Goal: Transaction & Acquisition: Purchase product/service

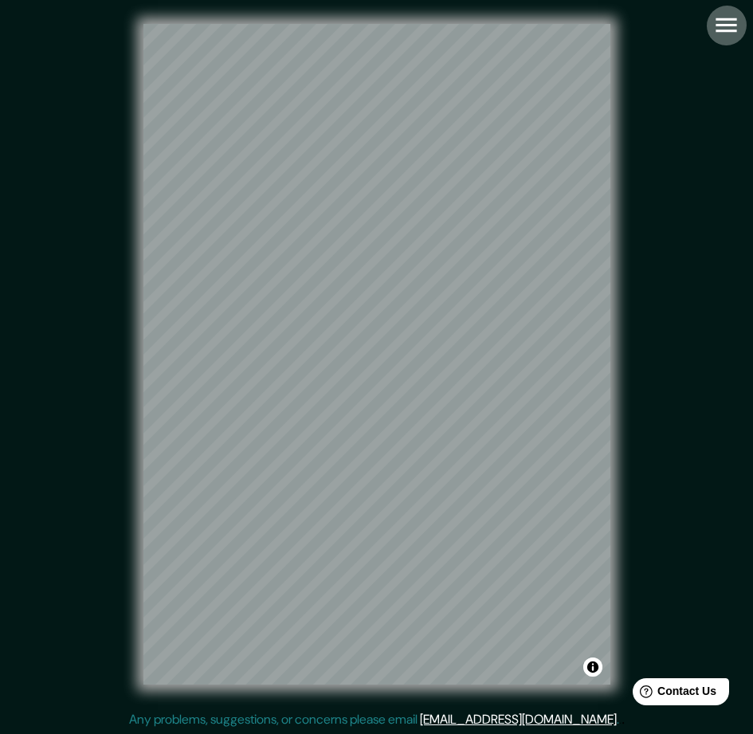
click at [726, 29] on icon "button" at bounding box center [726, 25] width 28 height 28
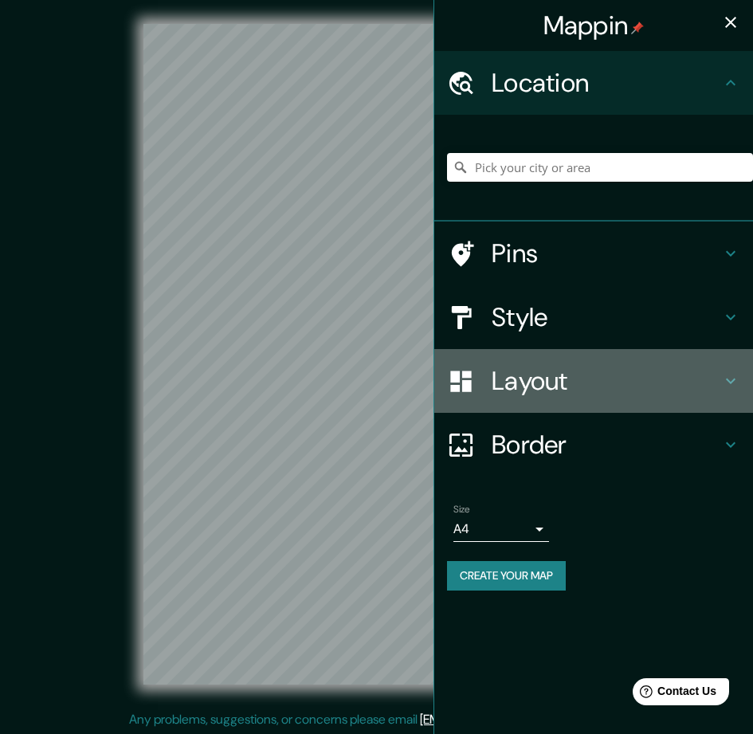
click at [554, 382] on h4 "Layout" at bounding box center [605, 381] width 229 height 32
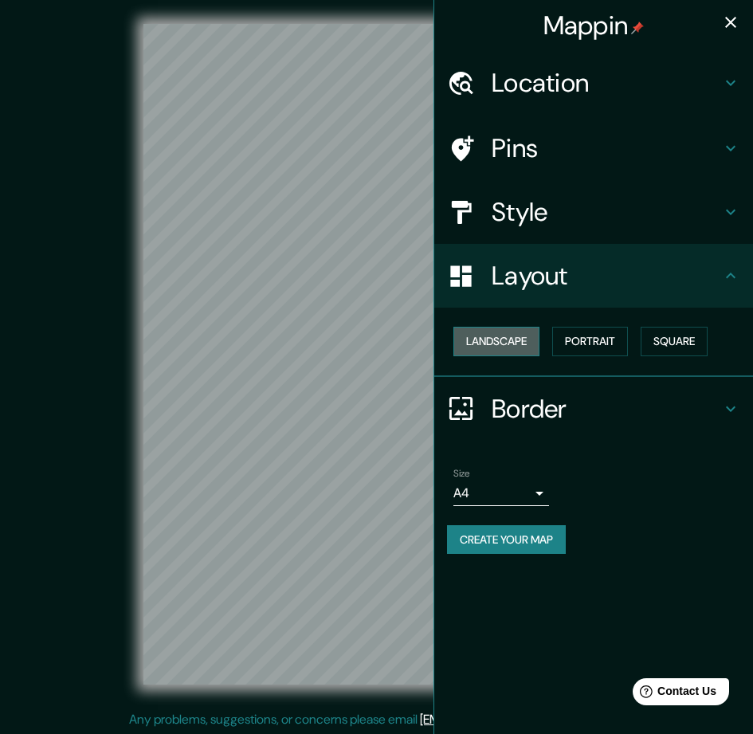
click at [501, 349] on button "Landscape" at bounding box center [496, 341] width 86 height 29
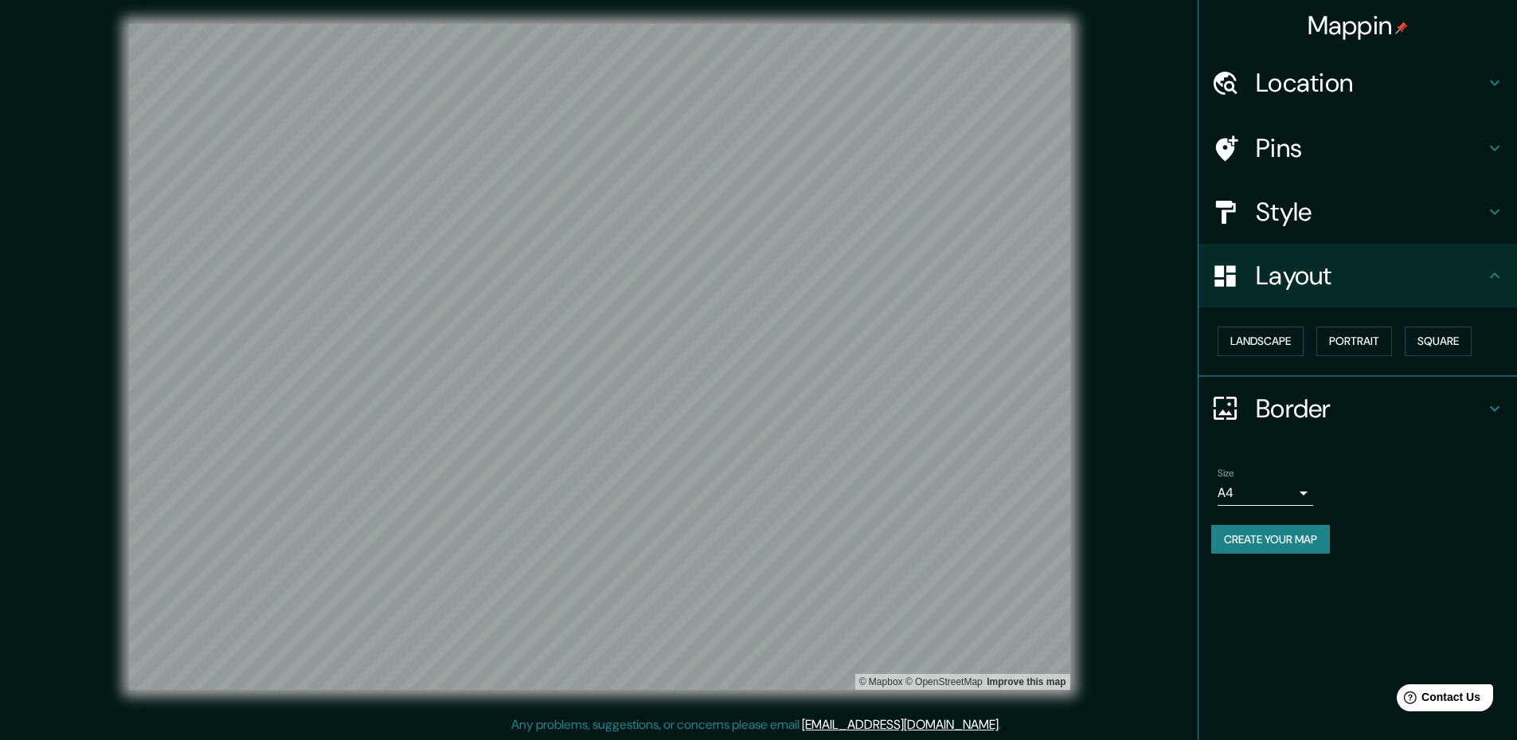
click at [752, 498] on body "Mappin Location Pins Style Layout Landscape Portrait Square Border Choose a bor…" at bounding box center [758, 368] width 1517 height 740
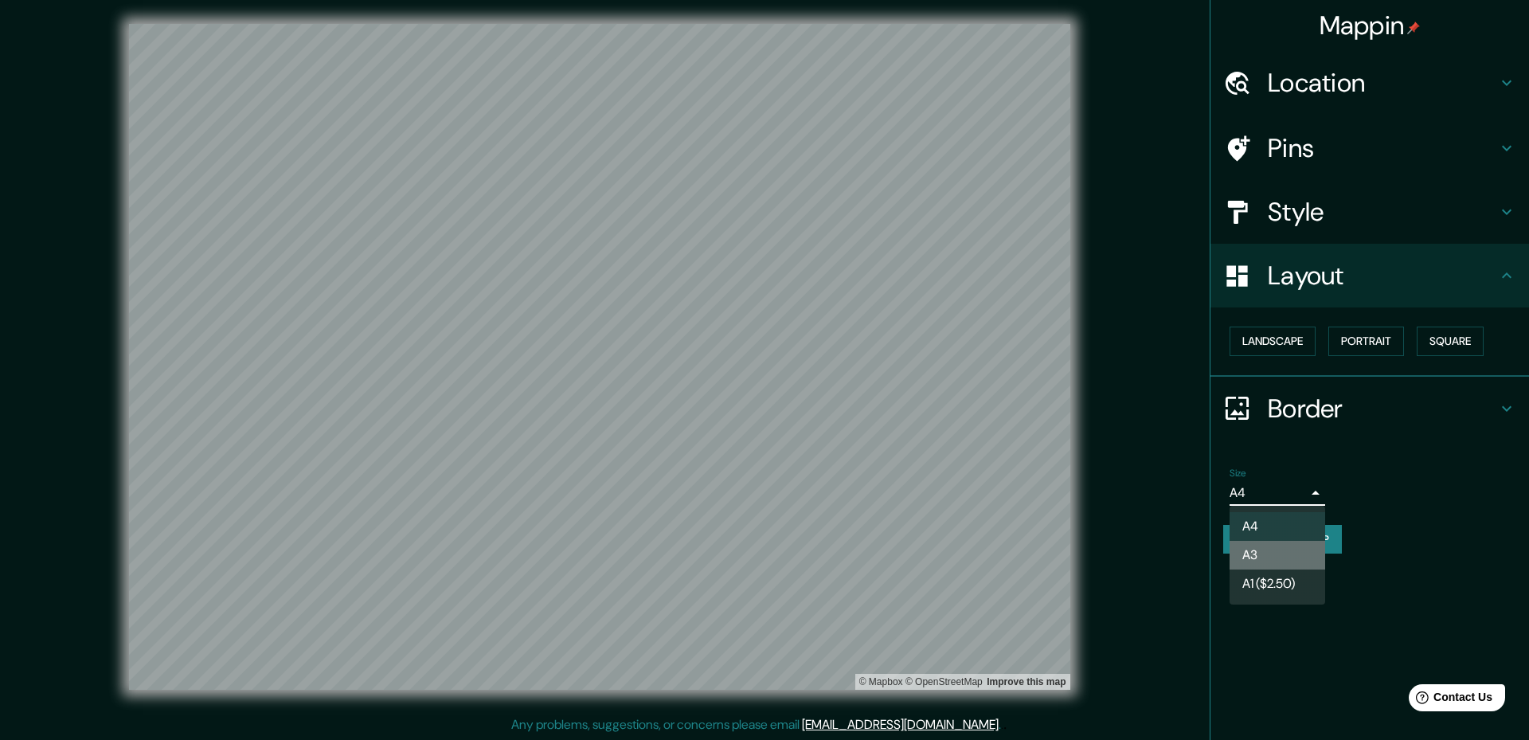
click at [752, 547] on li "A3" at bounding box center [1278, 555] width 96 height 29
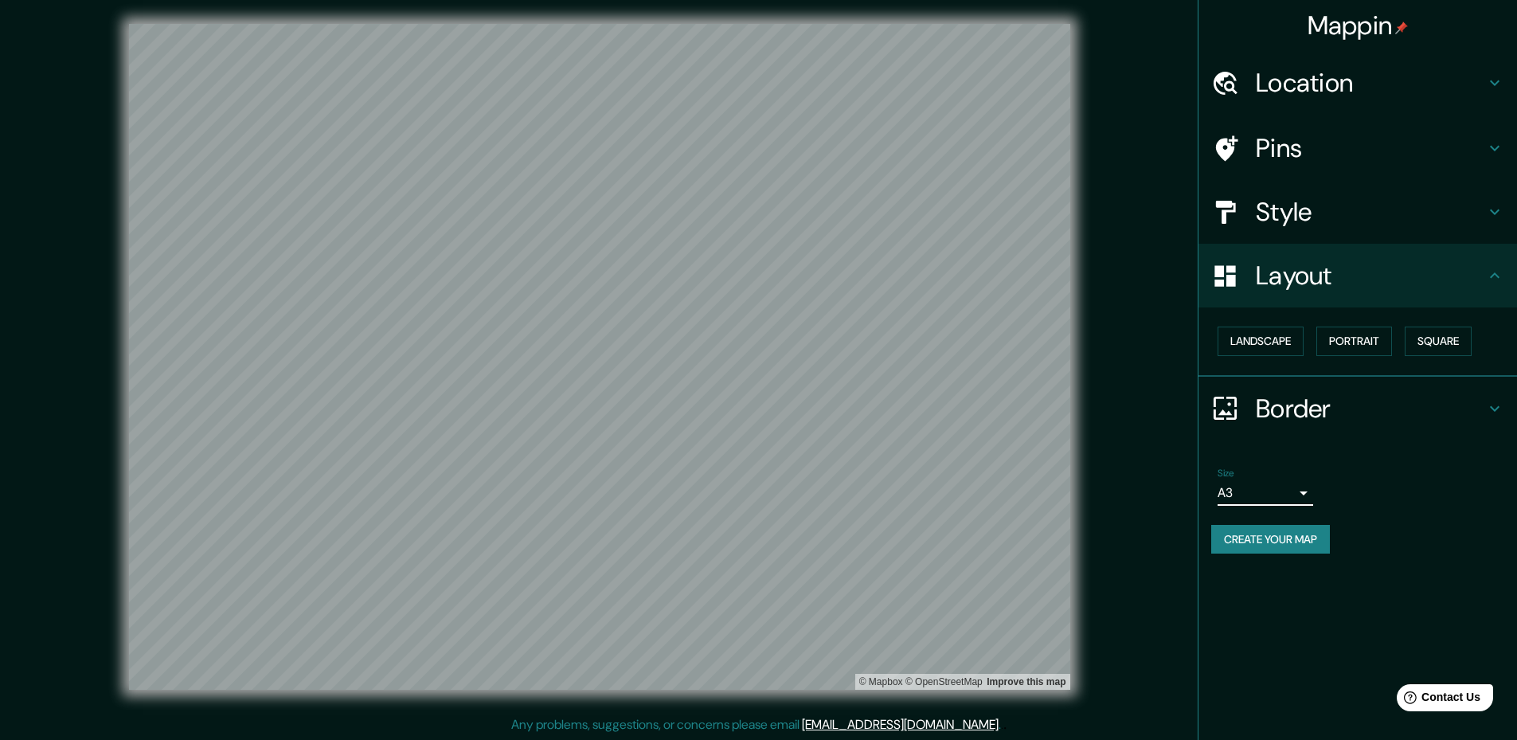
click at [752, 487] on body "Mappin Location Pins Style Layout Landscape Portrait Square Border Choose a bor…" at bounding box center [758, 368] width 1517 height 740
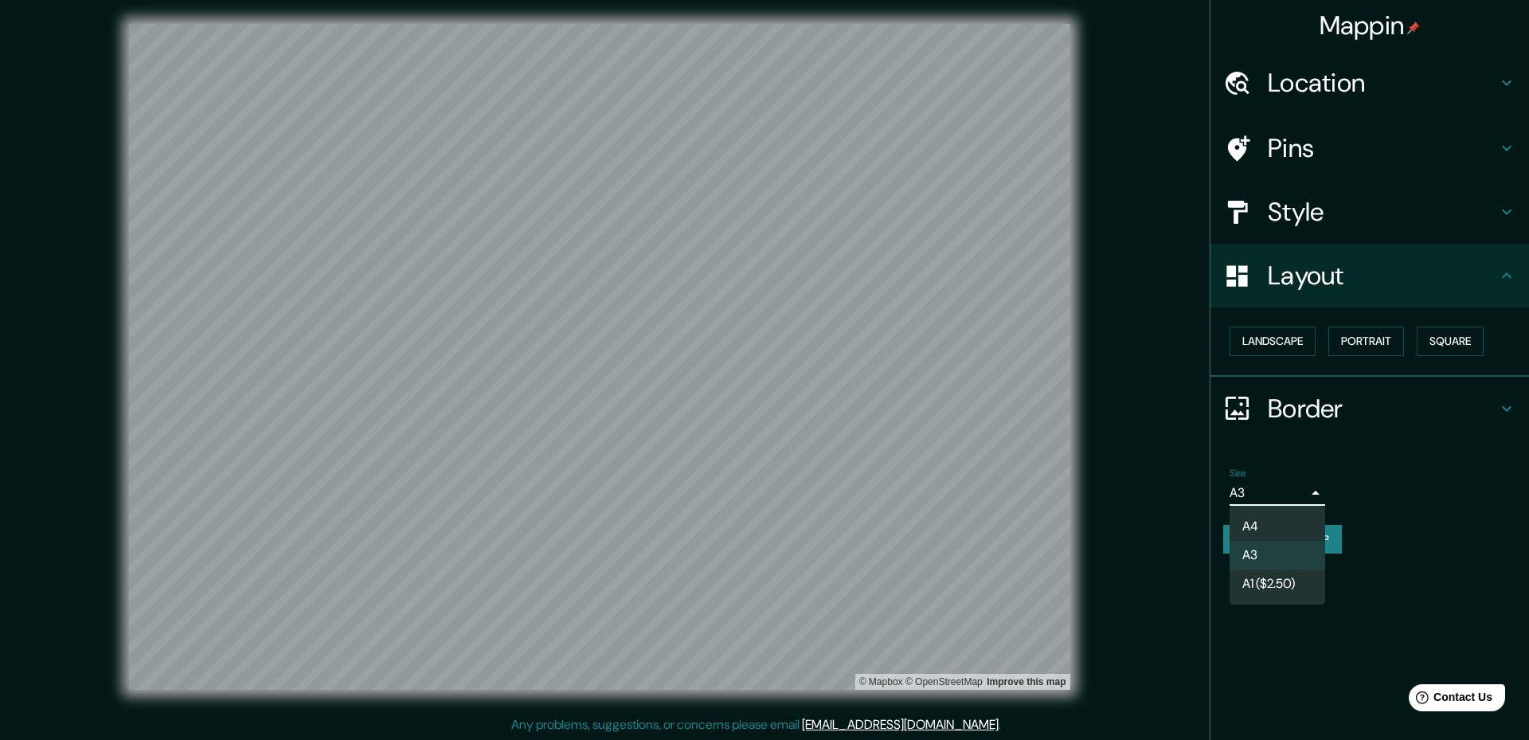
click at [752, 526] on li "A4" at bounding box center [1278, 526] width 96 height 29
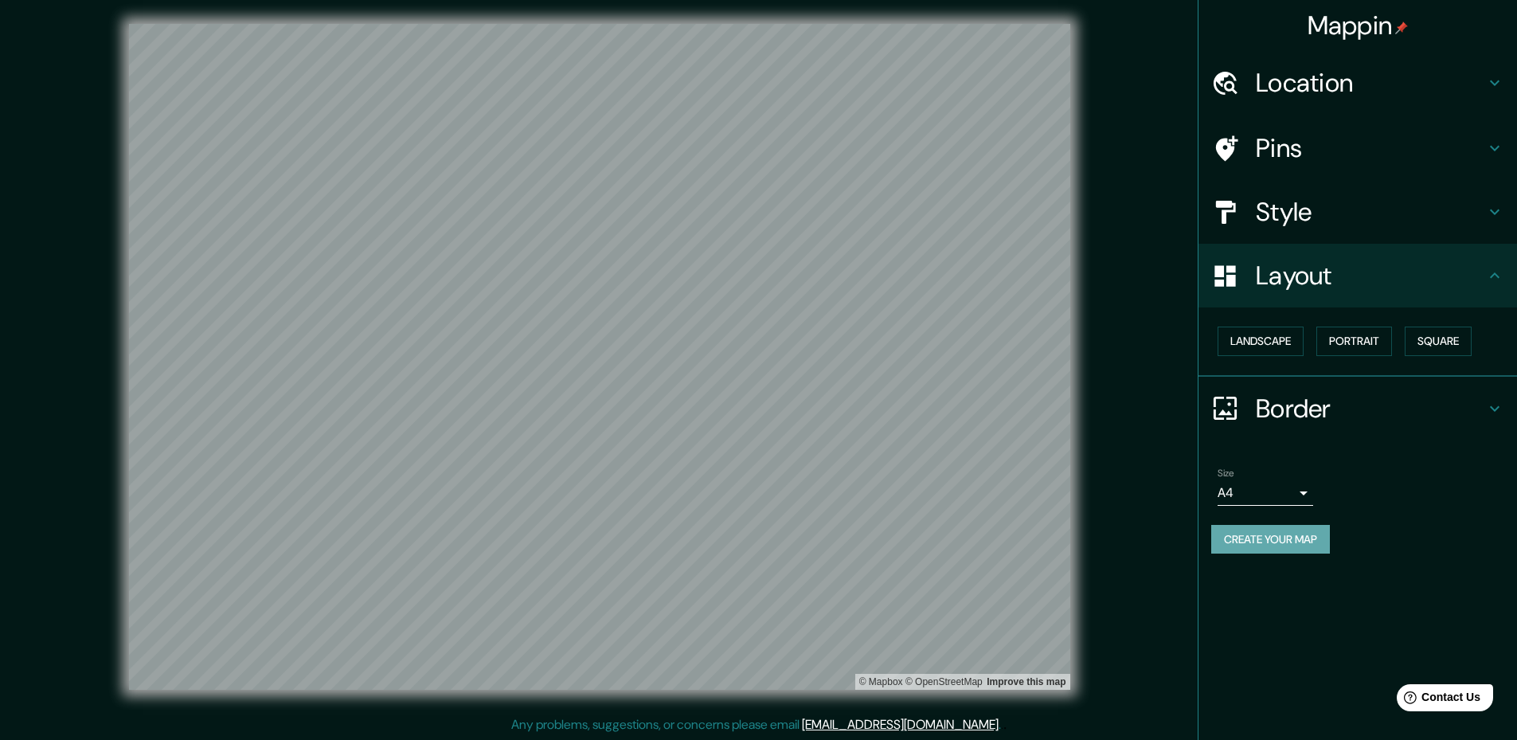
click at [752, 545] on button "Create your map" at bounding box center [1271, 539] width 119 height 29
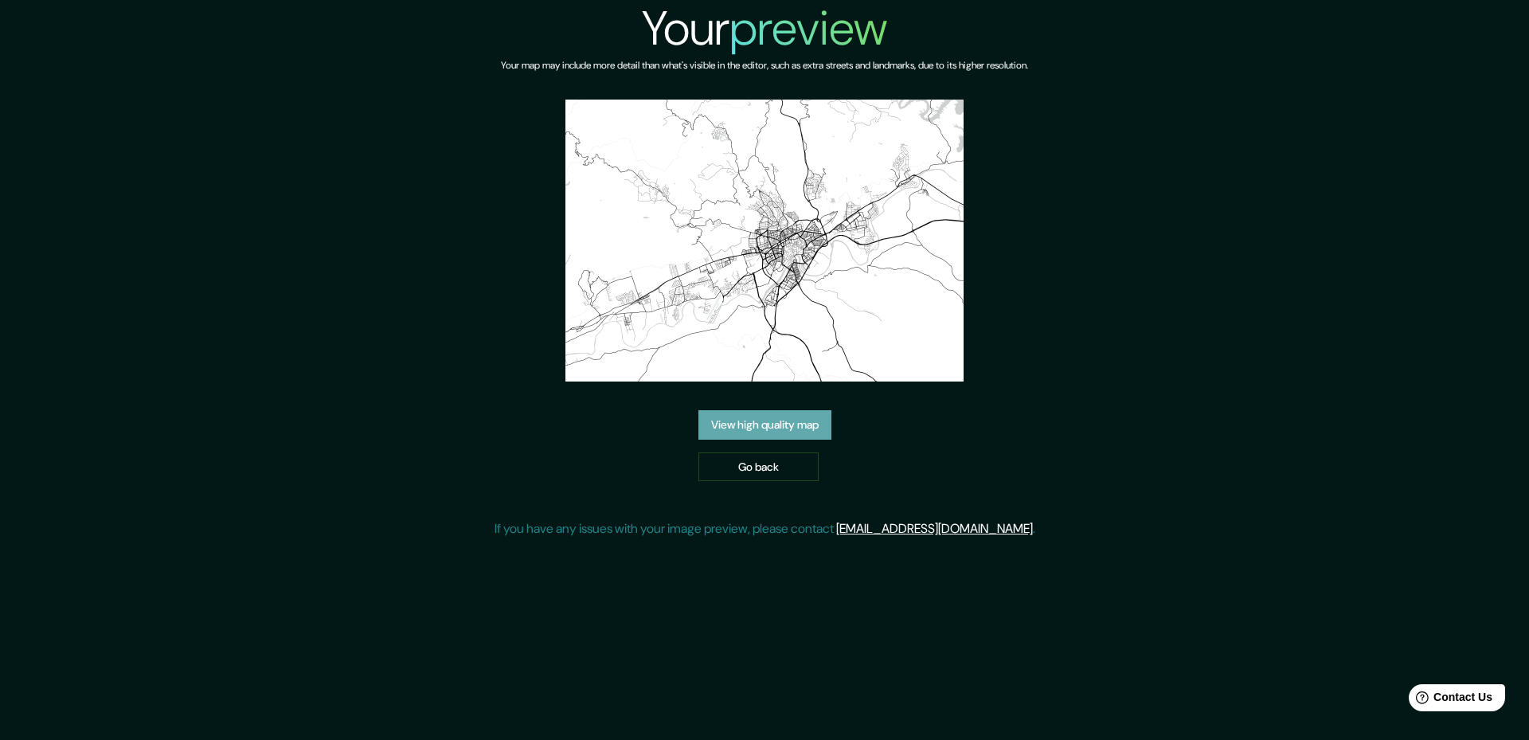
click at [773, 421] on link "View high quality map" at bounding box center [765, 424] width 133 height 29
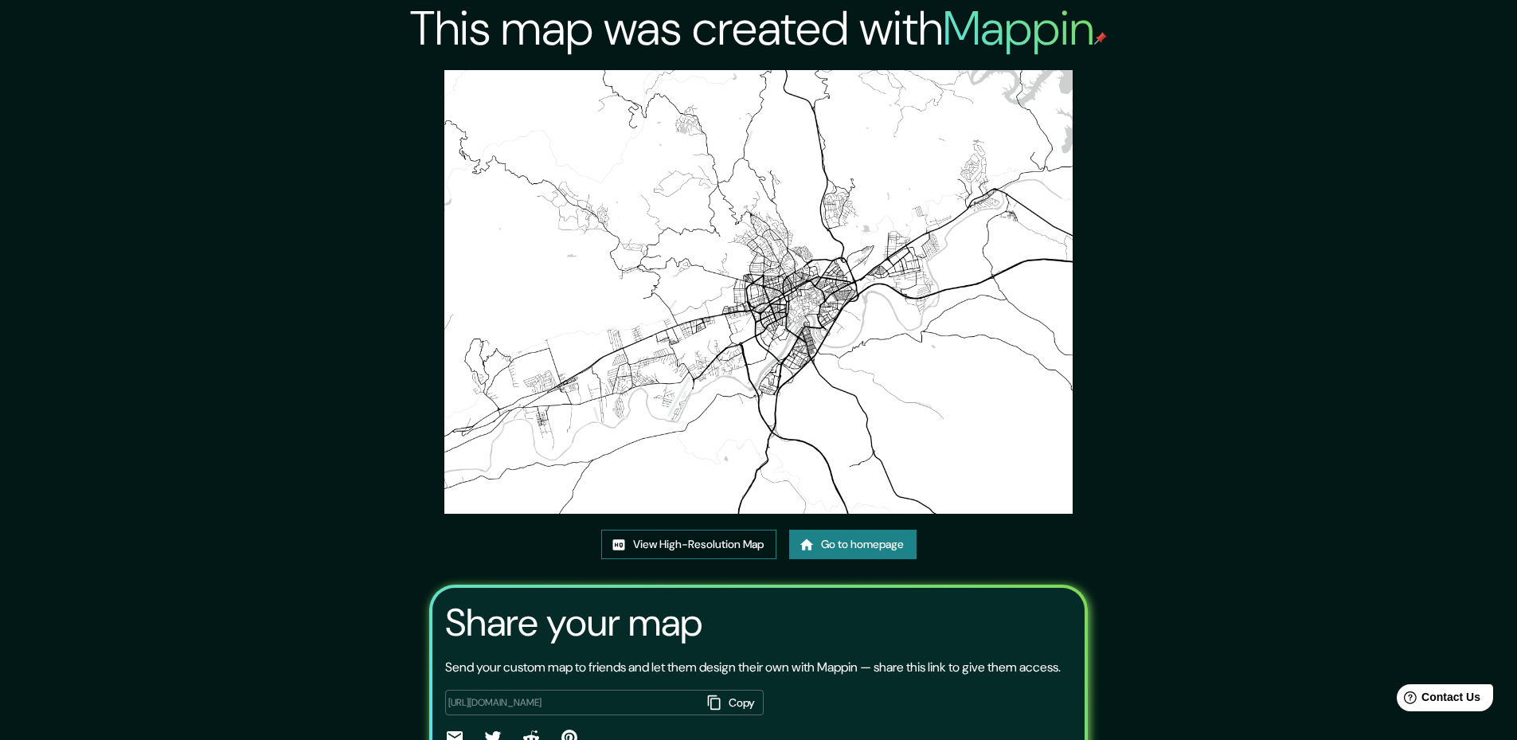
click at [693, 537] on link "View High-Resolution Map" at bounding box center [688, 544] width 175 height 29
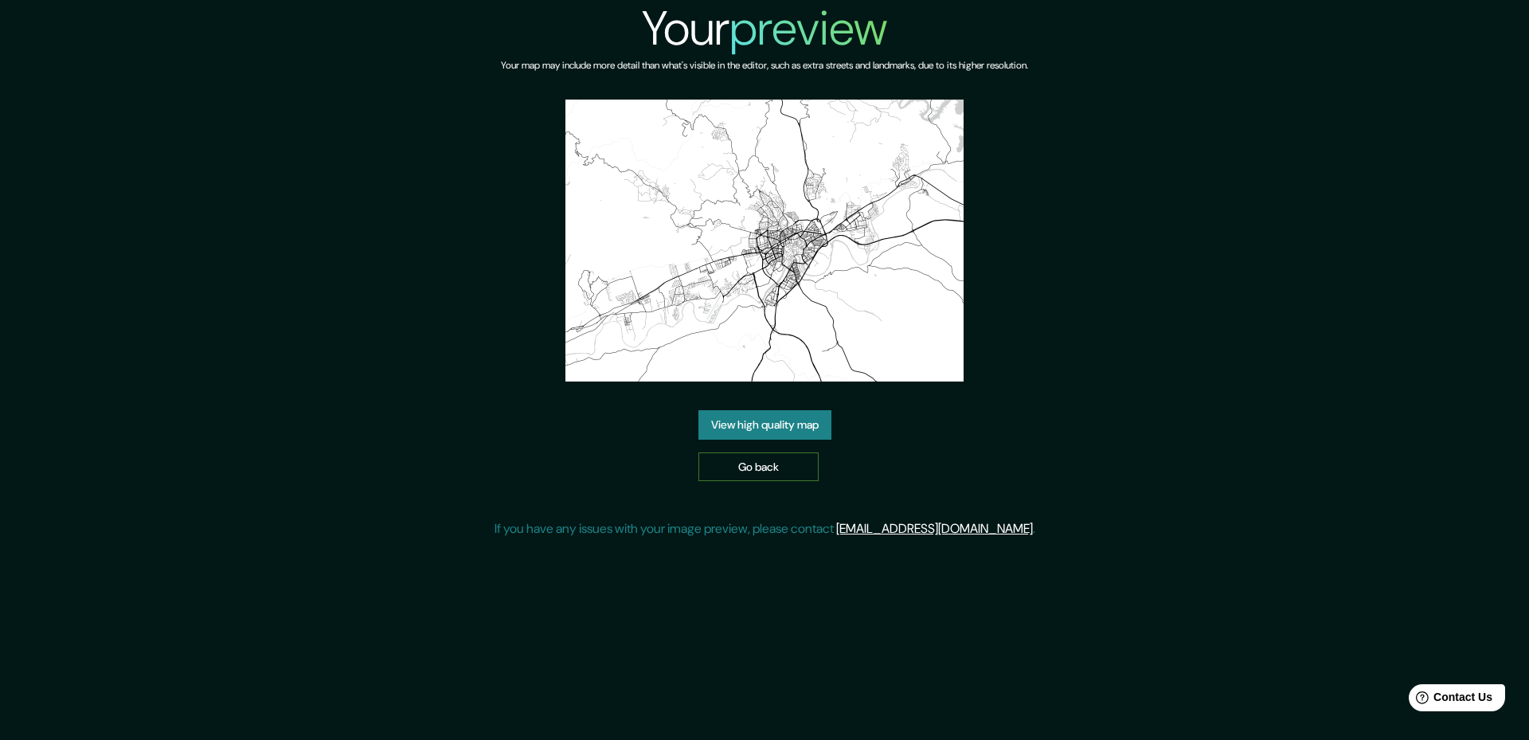
click at [711, 469] on link "Go back" at bounding box center [759, 466] width 120 height 29
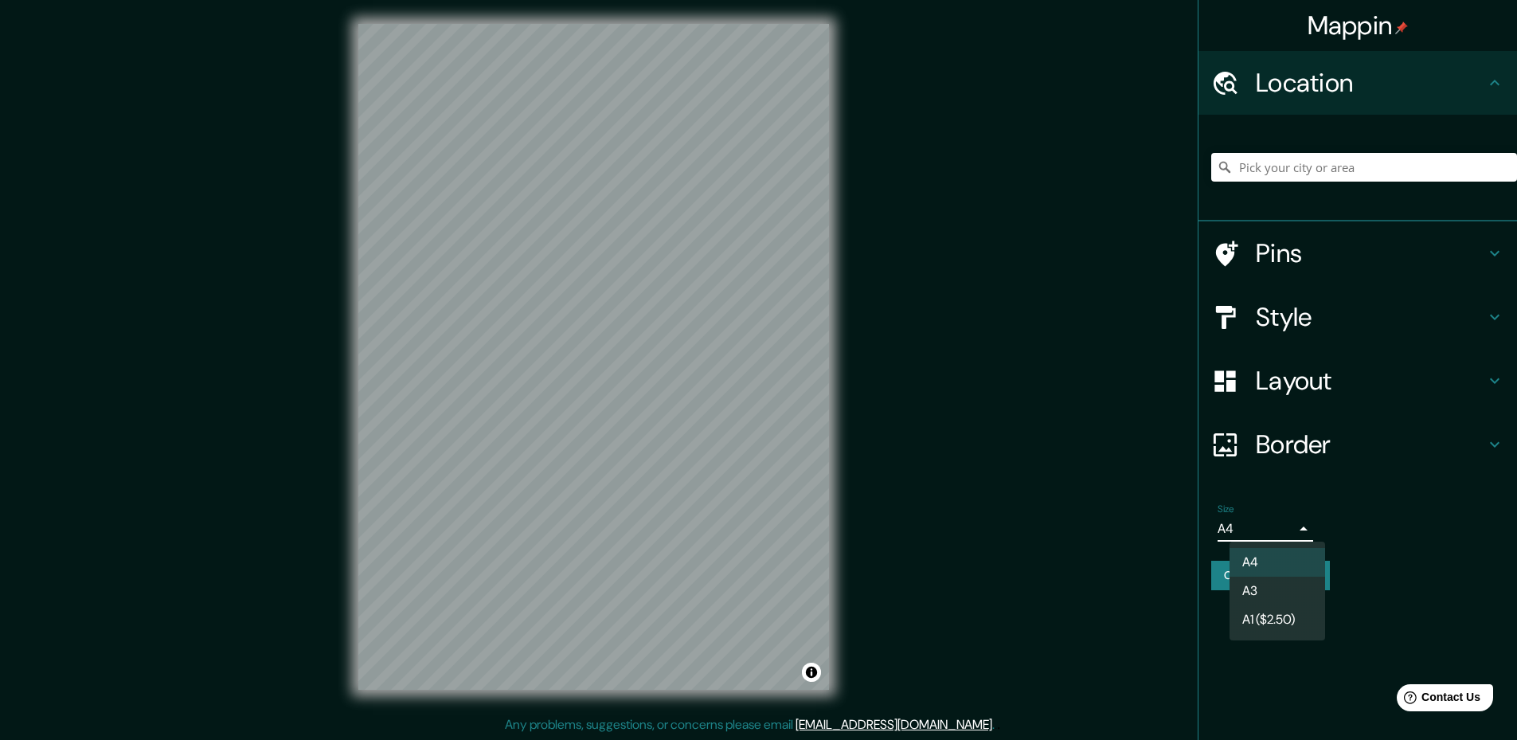
click at [1286, 533] on body "Mappin Location Pins Style Layout Border Choose a border. Hint : you can make l…" at bounding box center [758, 368] width 1517 height 740
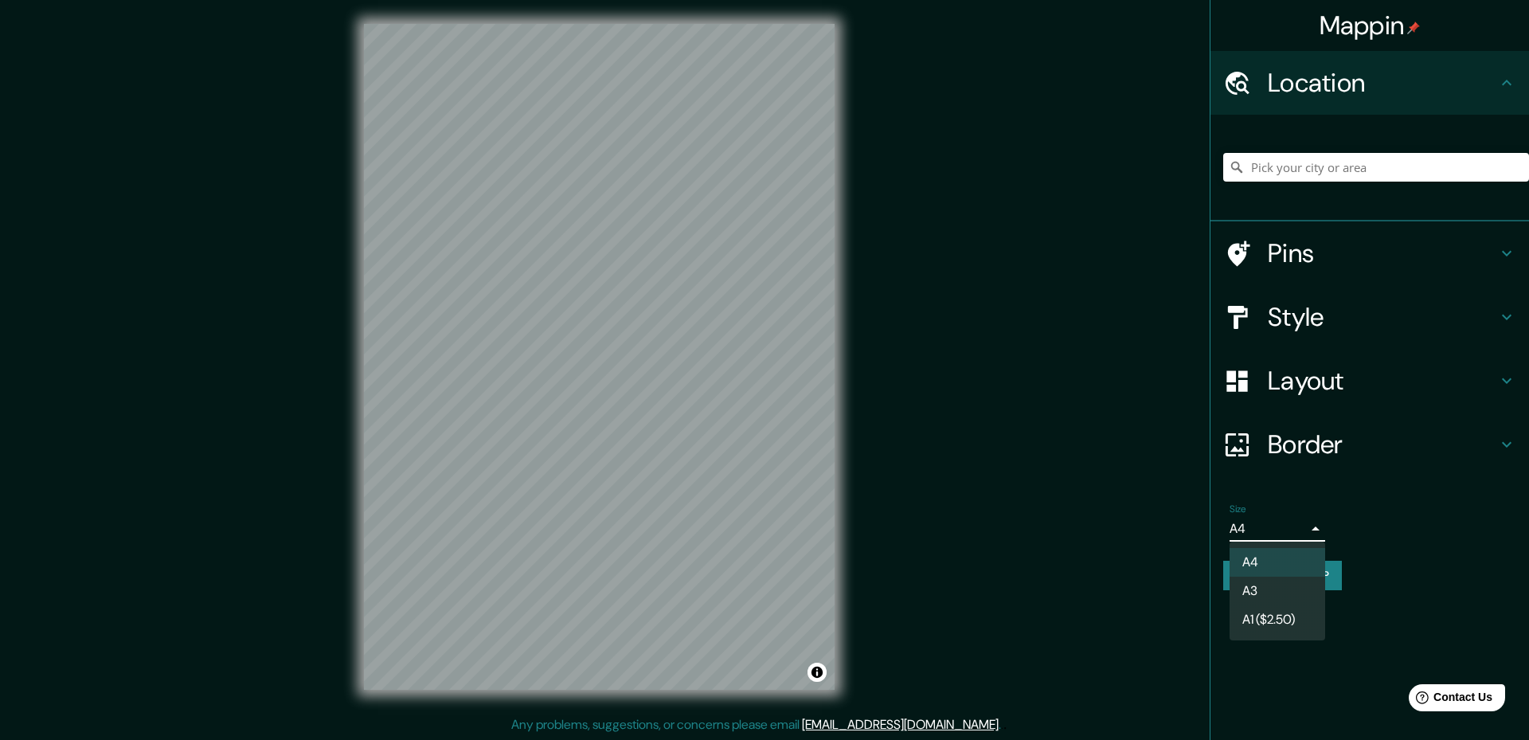
click at [1258, 587] on li "A3" at bounding box center [1278, 591] width 96 height 29
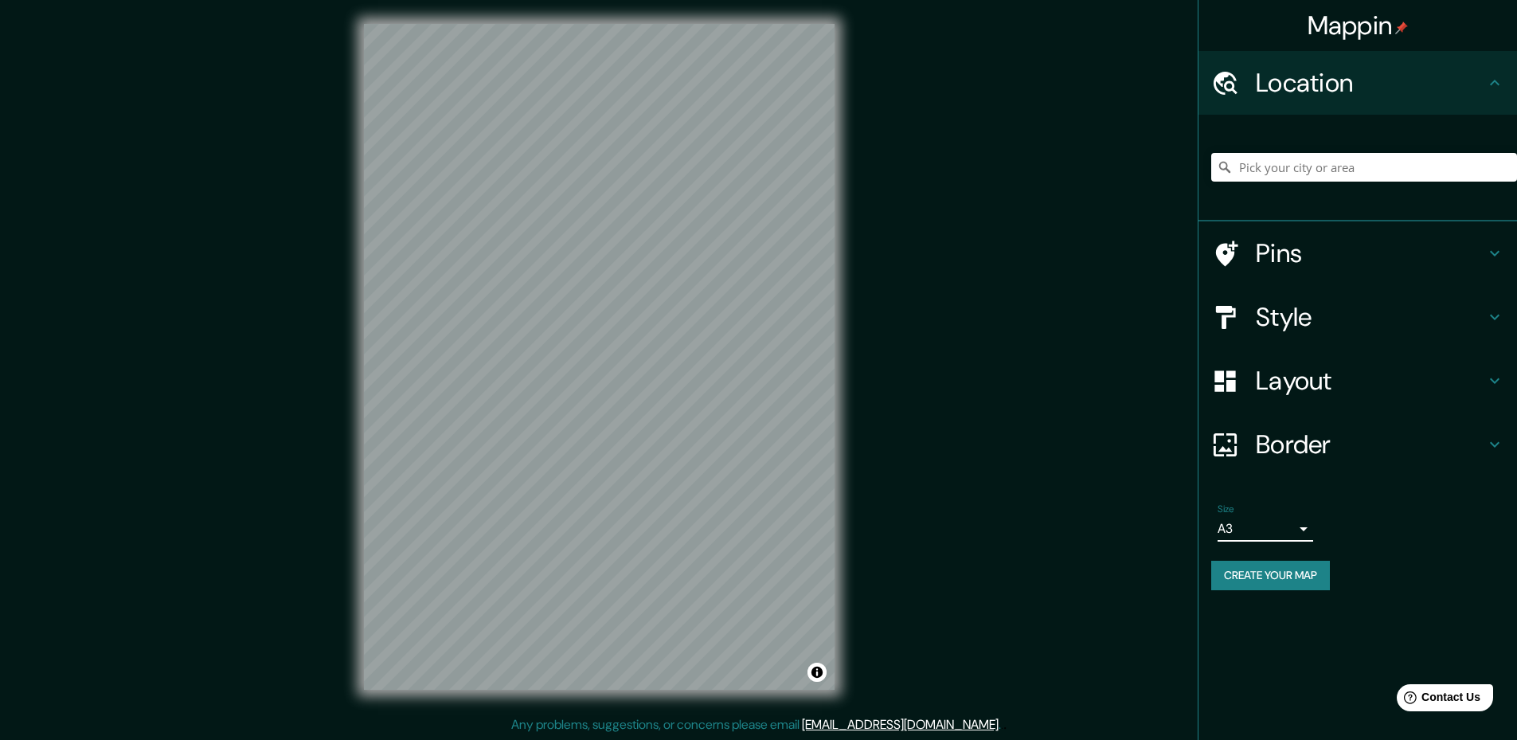
click at [1280, 389] on h4 "Layout" at bounding box center [1370, 381] width 229 height 32
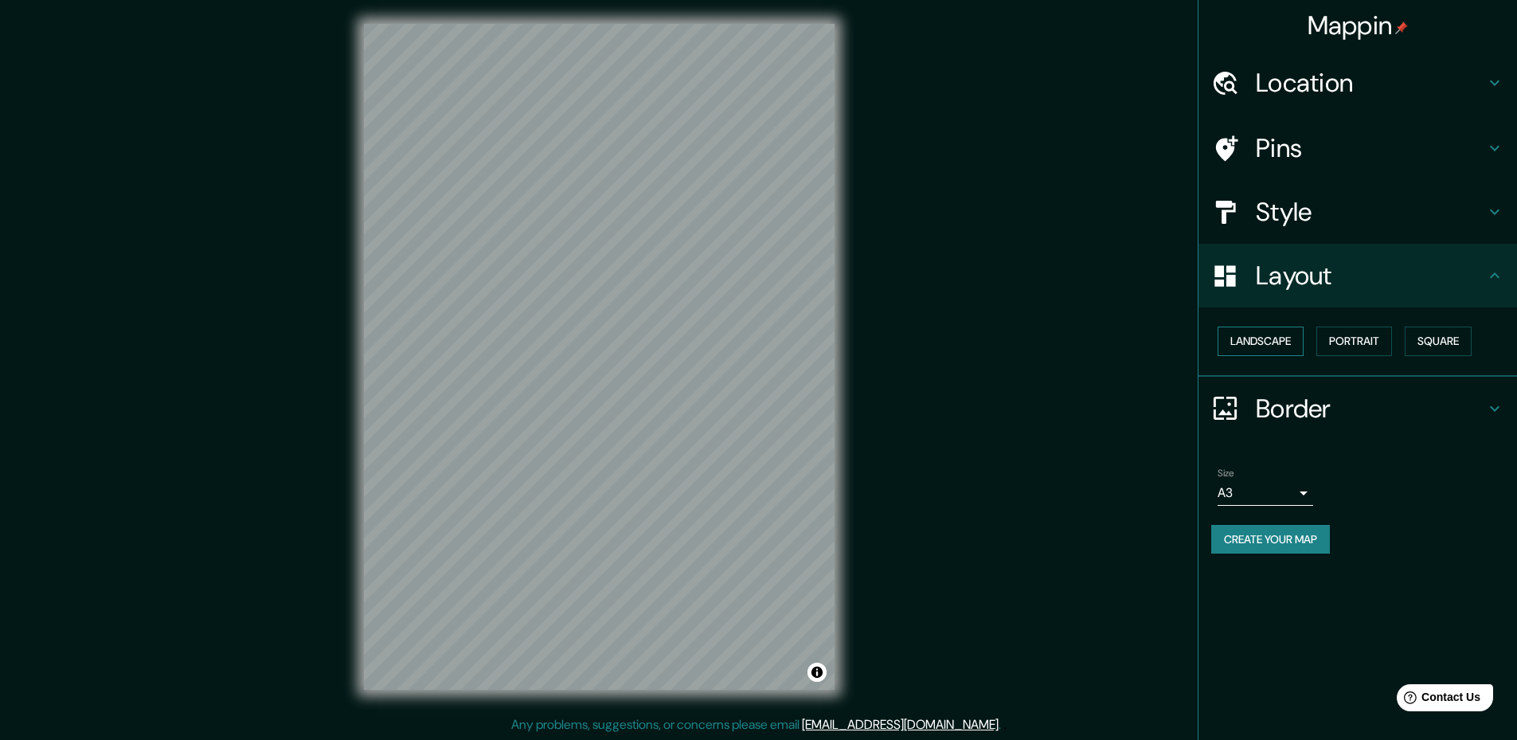
click at [1276, 340] on button "Landscape" at bounding box center [1261, 341] width 86 height 29
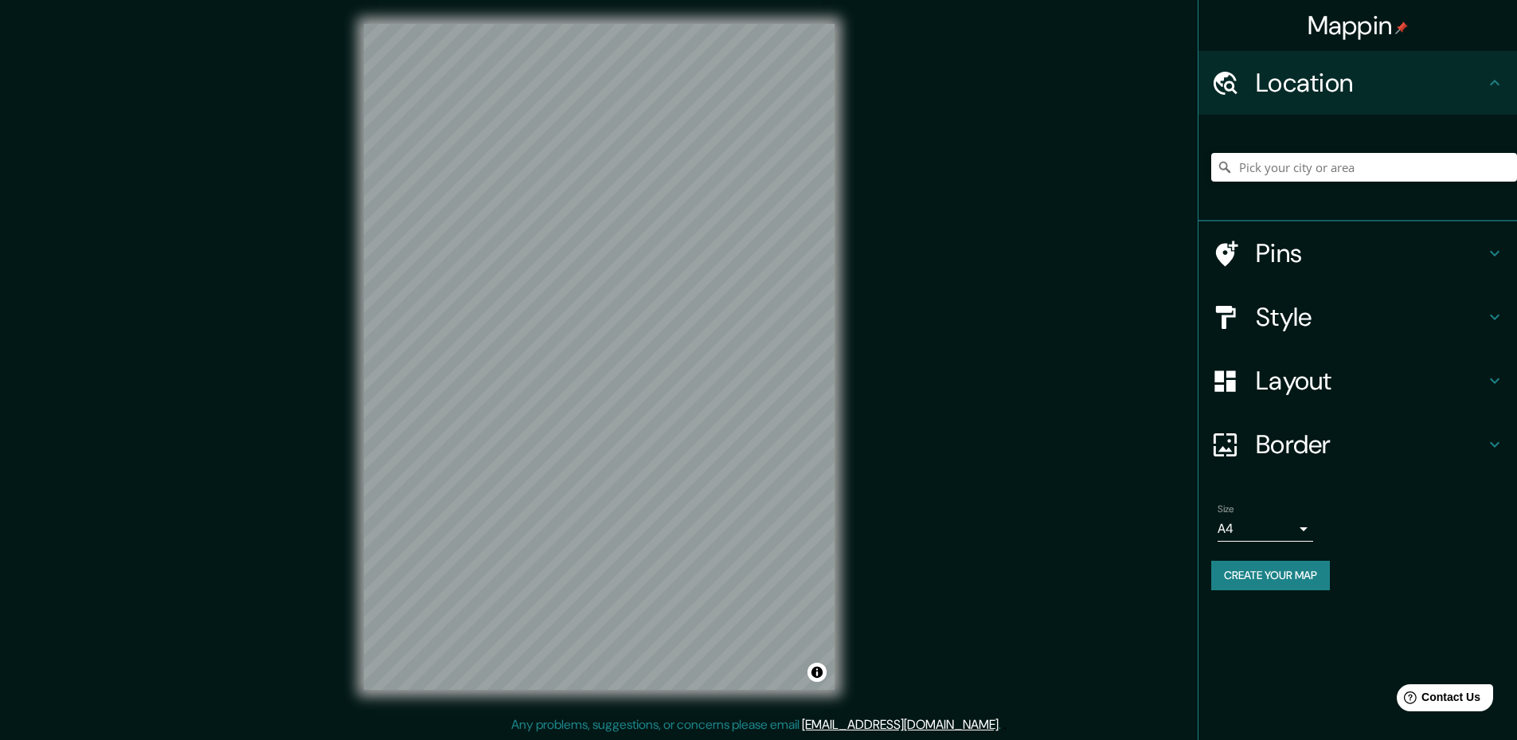
click at [1266, 528] on body "Mappin Location Pins Style Layout Border Choose a border. Hint : you can make l…" at bounding box center [758, 368] width 1517 height 740
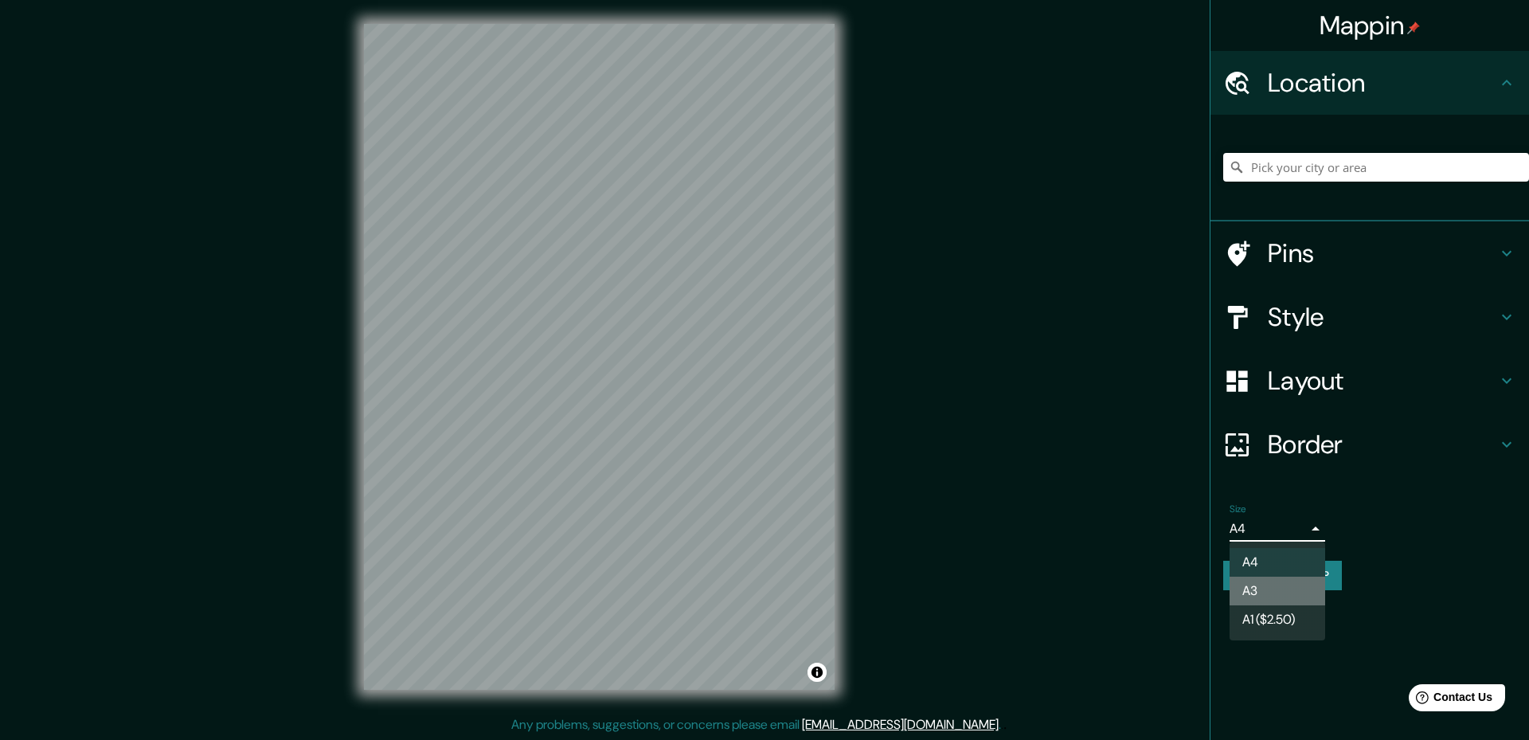
click at [1255, 583] on li "A3" at bounding box center [1278, 591] width 96 height 29
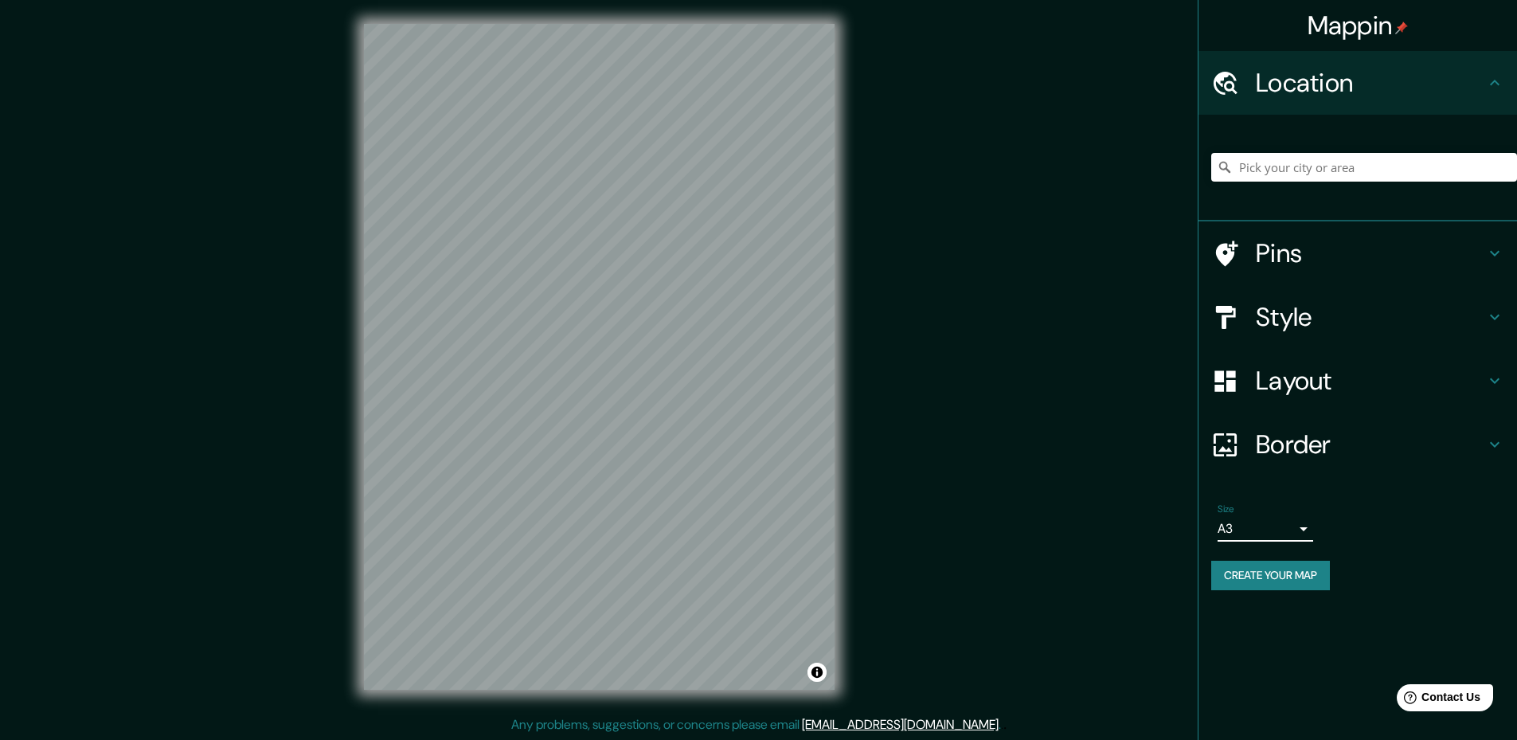
click at [1305, 387] on h4 "Layout" at bounding box center [1370, 381] width 229 height 32
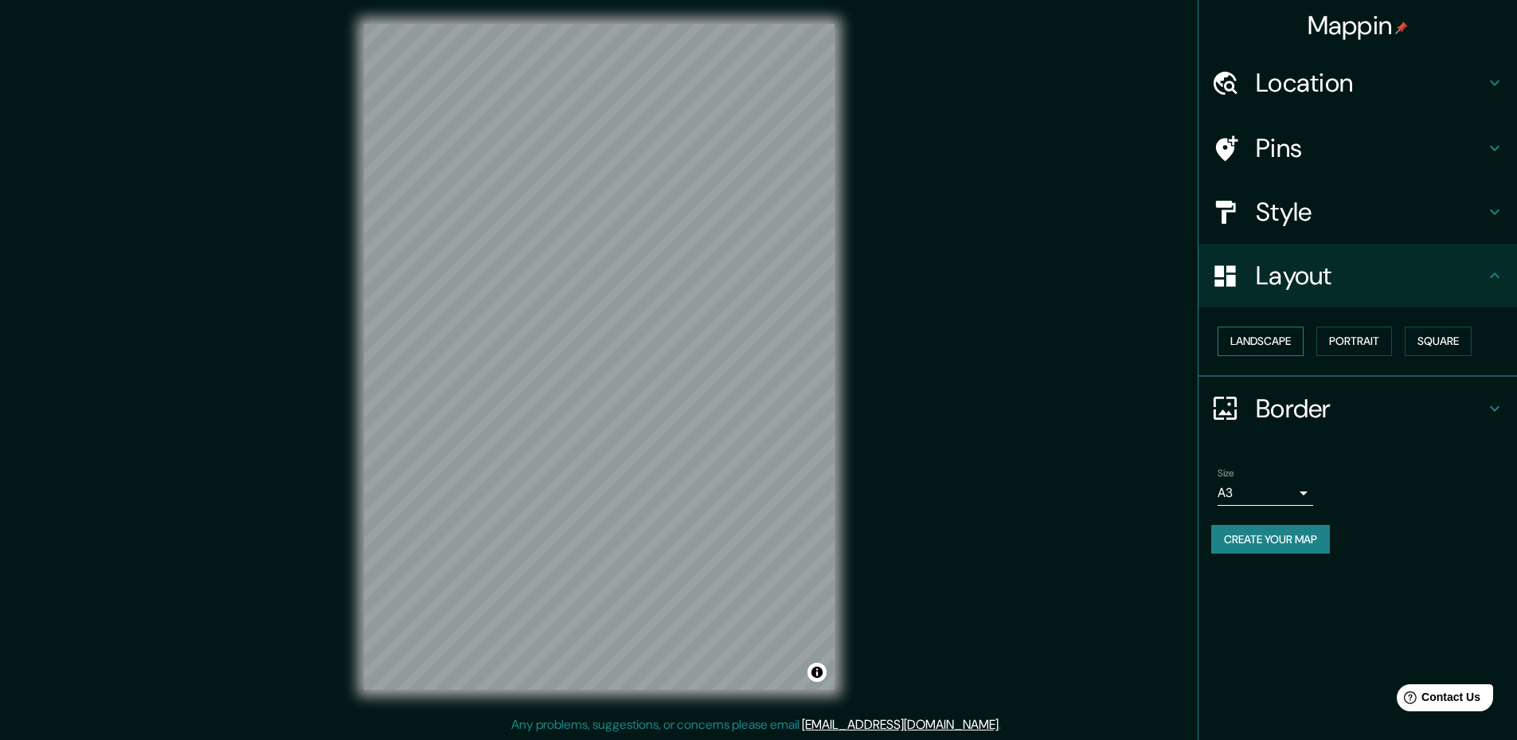
click at [1272, 337] on button "Landscape" at bounding box center [1261, 341] width 86 height 29
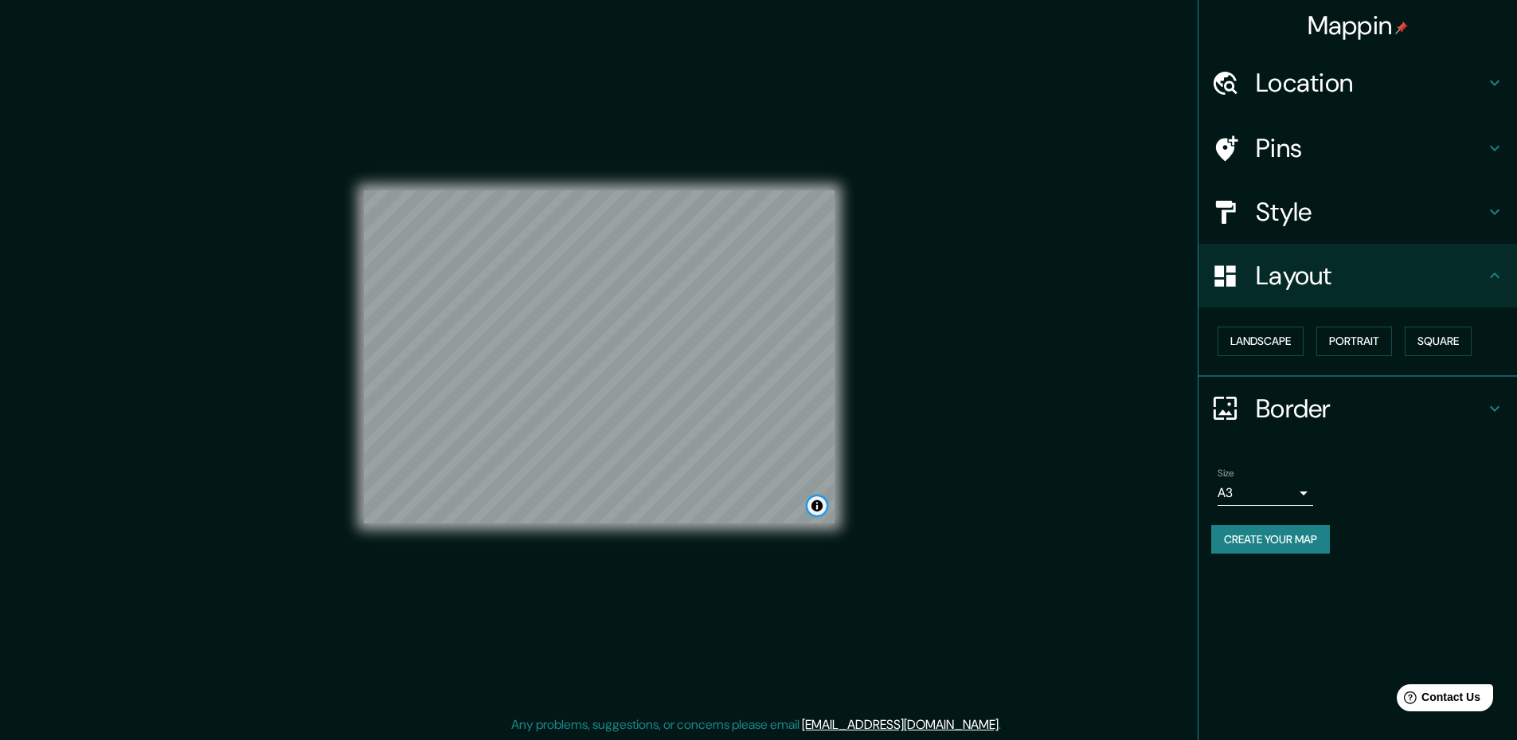
click at [816, 507] on button "Toggle attribution" at bounding box center [817, 505] width 19 height 19
click at [1338, 340] on button "Portrait" at bounding box center [1355, 341] width 76 height 29
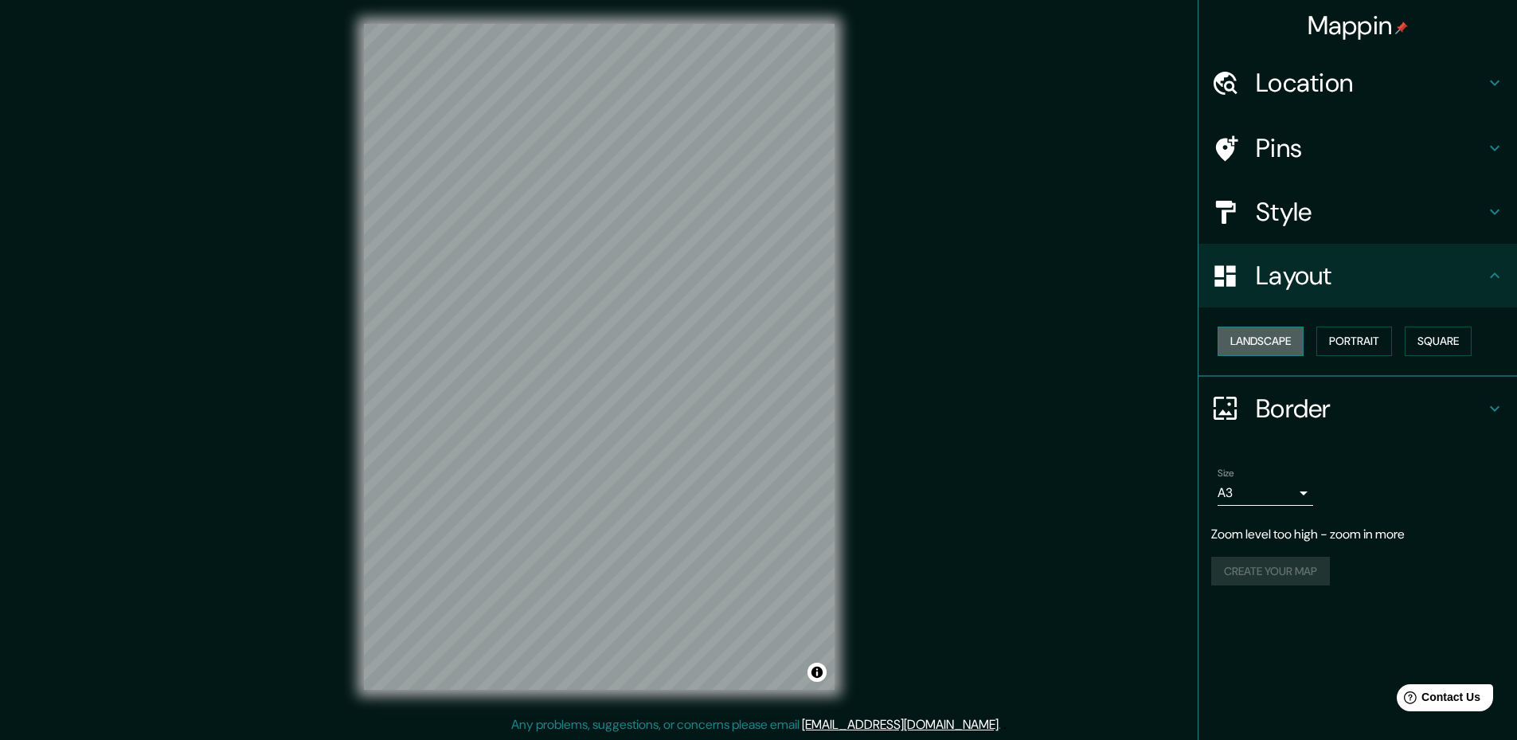
click at [1266, 337] on button "Landscape" at bounding box center [1261, 341] width 86 height 29
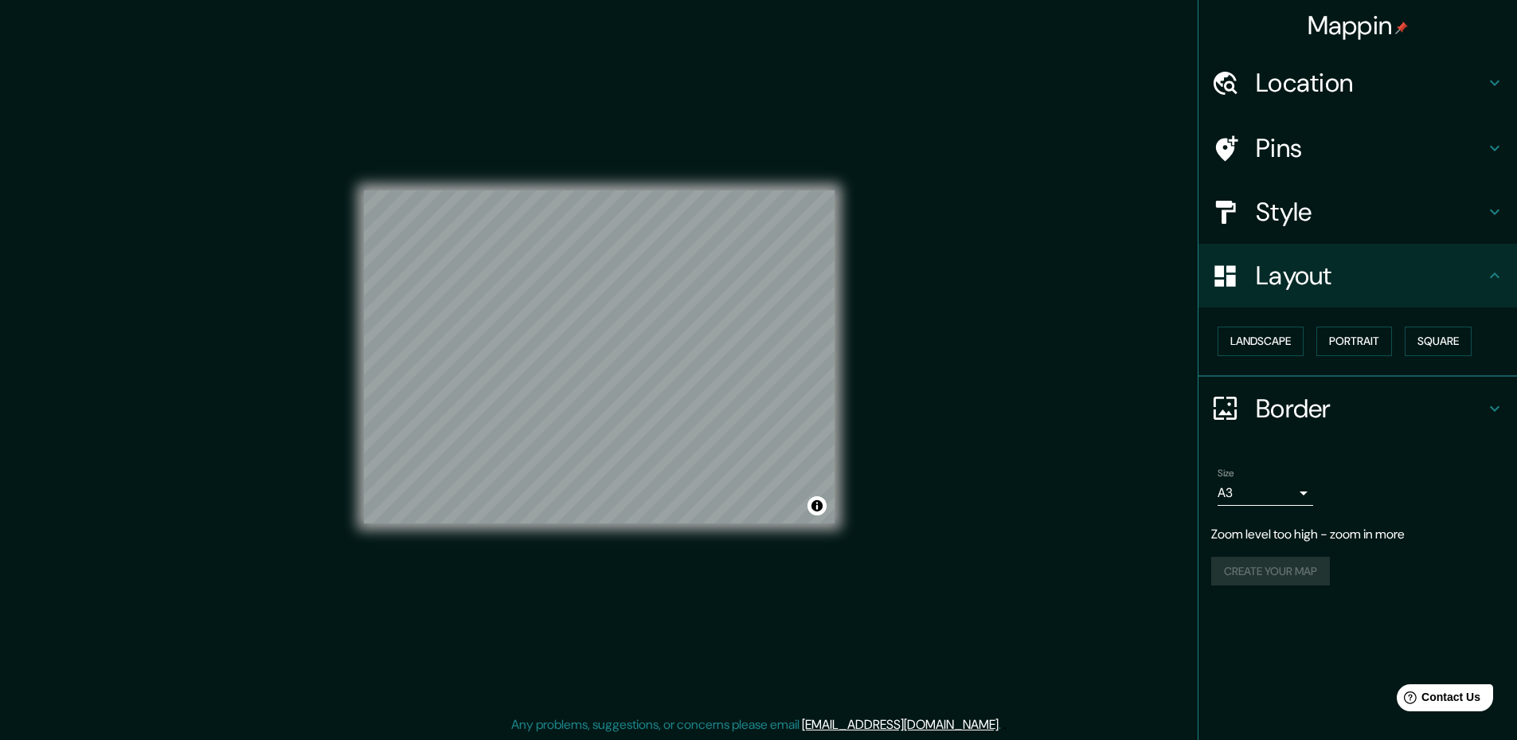
click at [970, 263] on div "Mappin Location Pins Style Layout Landscape Portrait Square Border Choose a bor…" at bounding box center [758, 369] width 1517 height 742
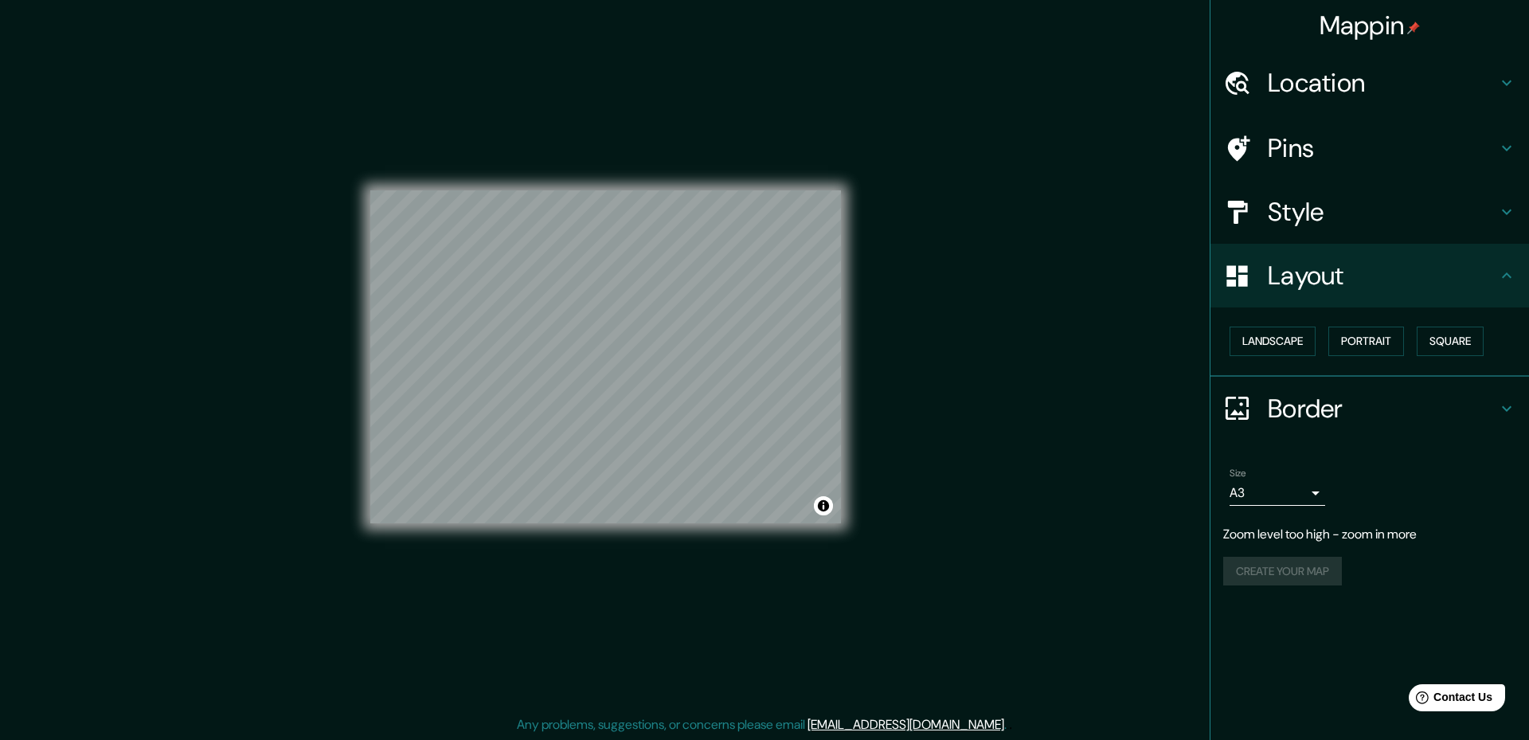
click at [1233, 489] on body "Mappin Location Pins Style Layout Landscape Portrait Square Border Choose a bor…" at bounding box center [764, 368] width 1529 height 740
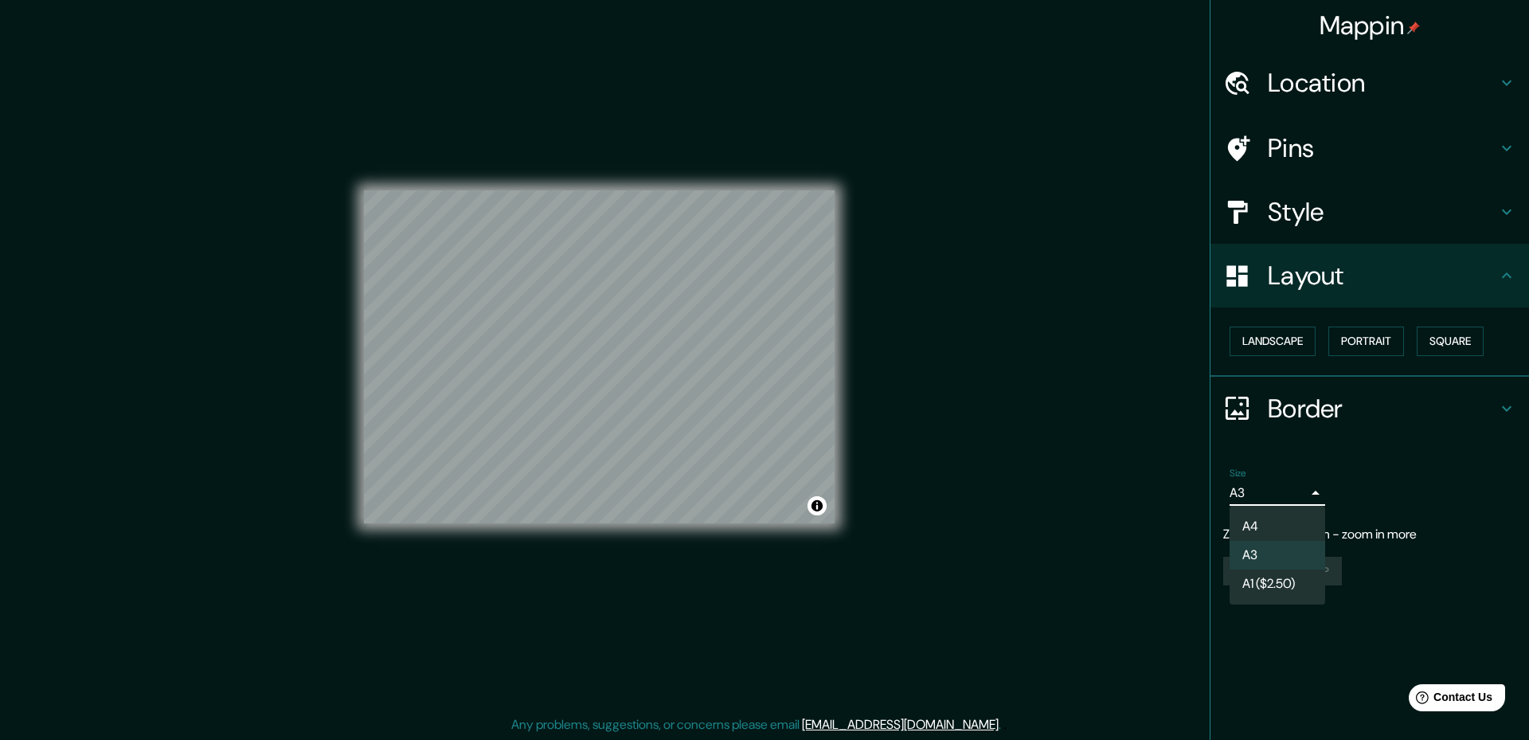
click at [1253, 526] on li "A4" at bounding box center [1278, 526] width 96 height 29
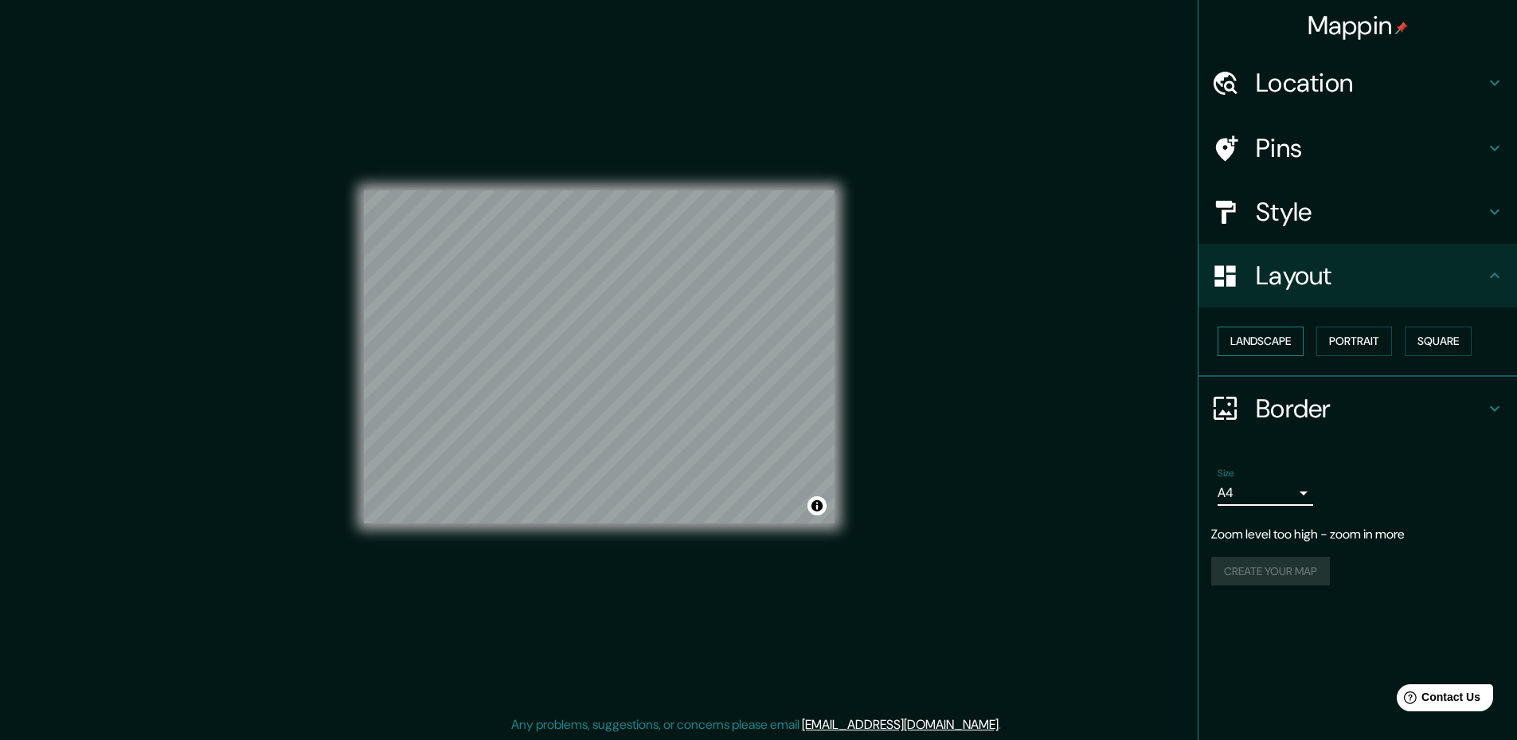
click at [1280, 339] on button "Landscape" at bounding box center [1261, 341] width 86 height 29
click at [1354, 337] on button "Portrait" at bounding box center [1355, 341] width 76 height 29
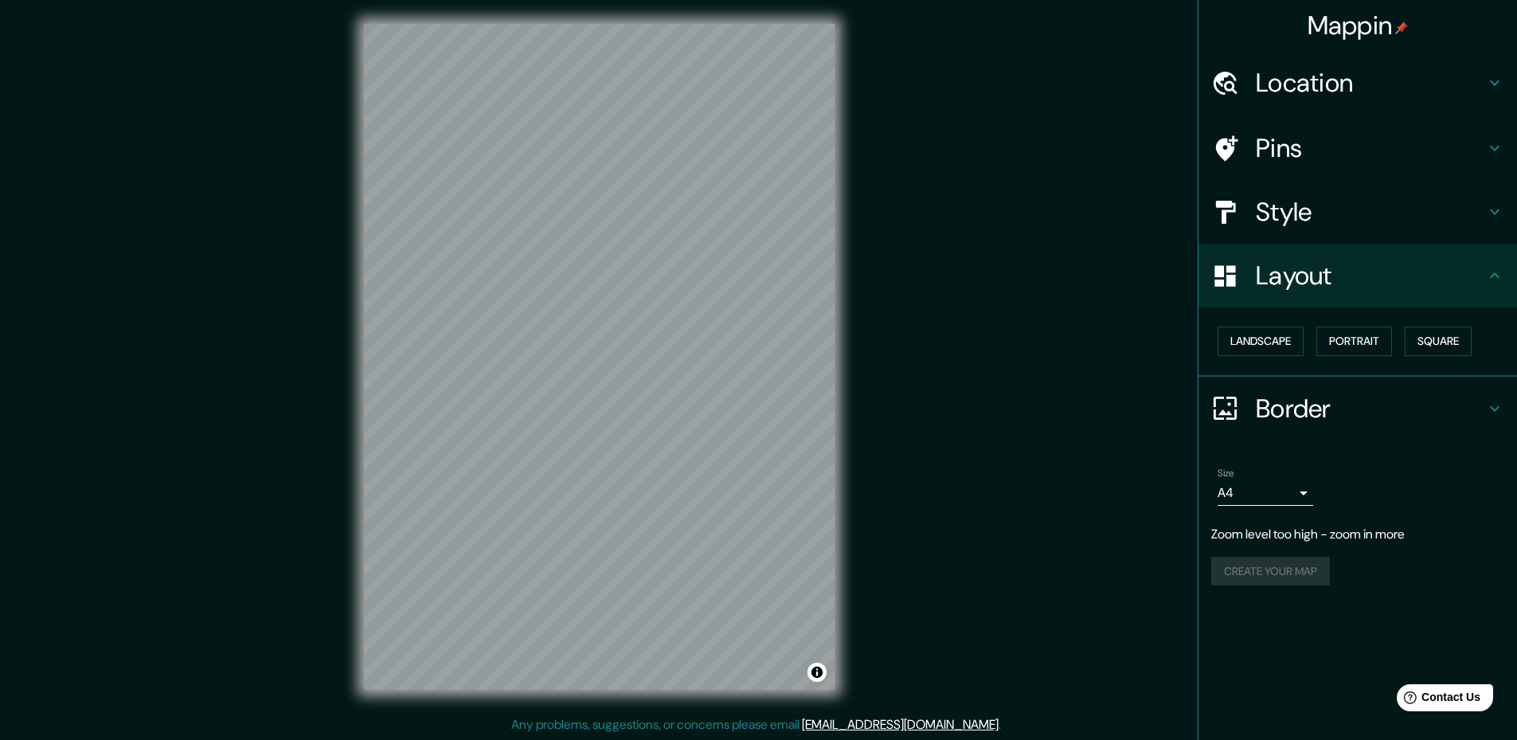
click at [997, 476] on div "Mappin Location Pins Style Layout Landscape Portrait Square Border Choose a bor…" at bounding box center [758, 369] width 1517 height 742
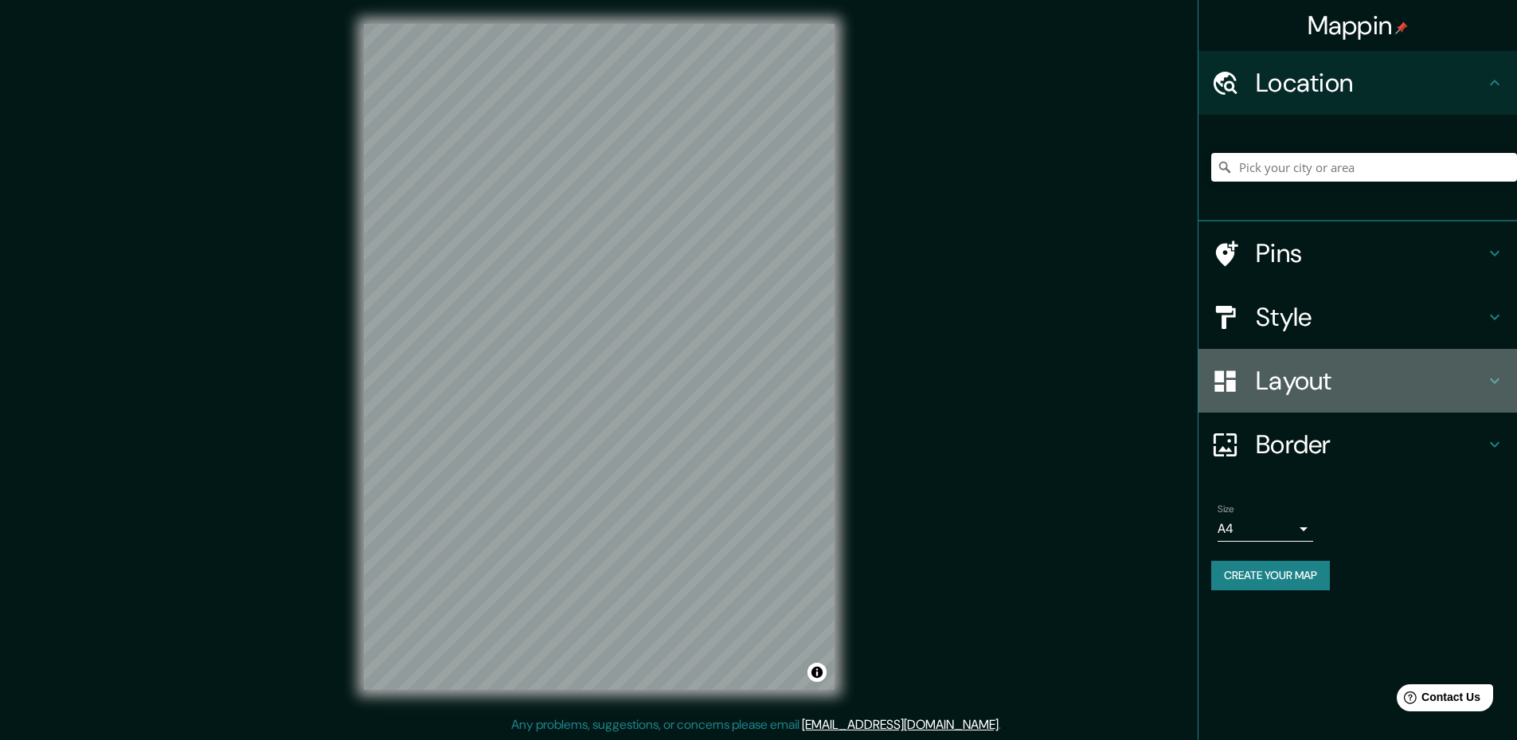
click at [1269, 380] on h4 "Layout" at bounding box center [1370, 381] width 229 height 32
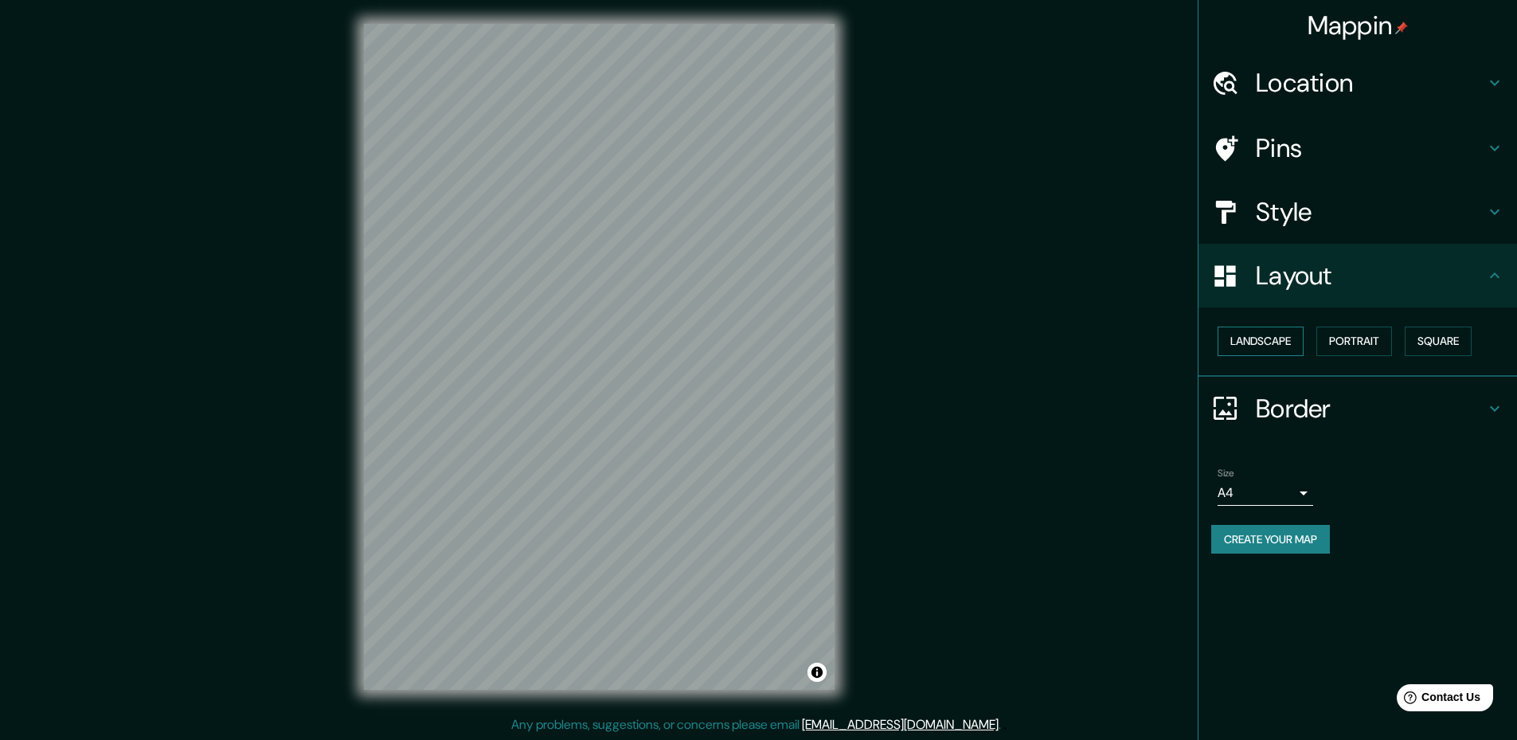
click at [1258, 339] on button "Landscape" at bounding box center [1261, 341] width 86 height 29
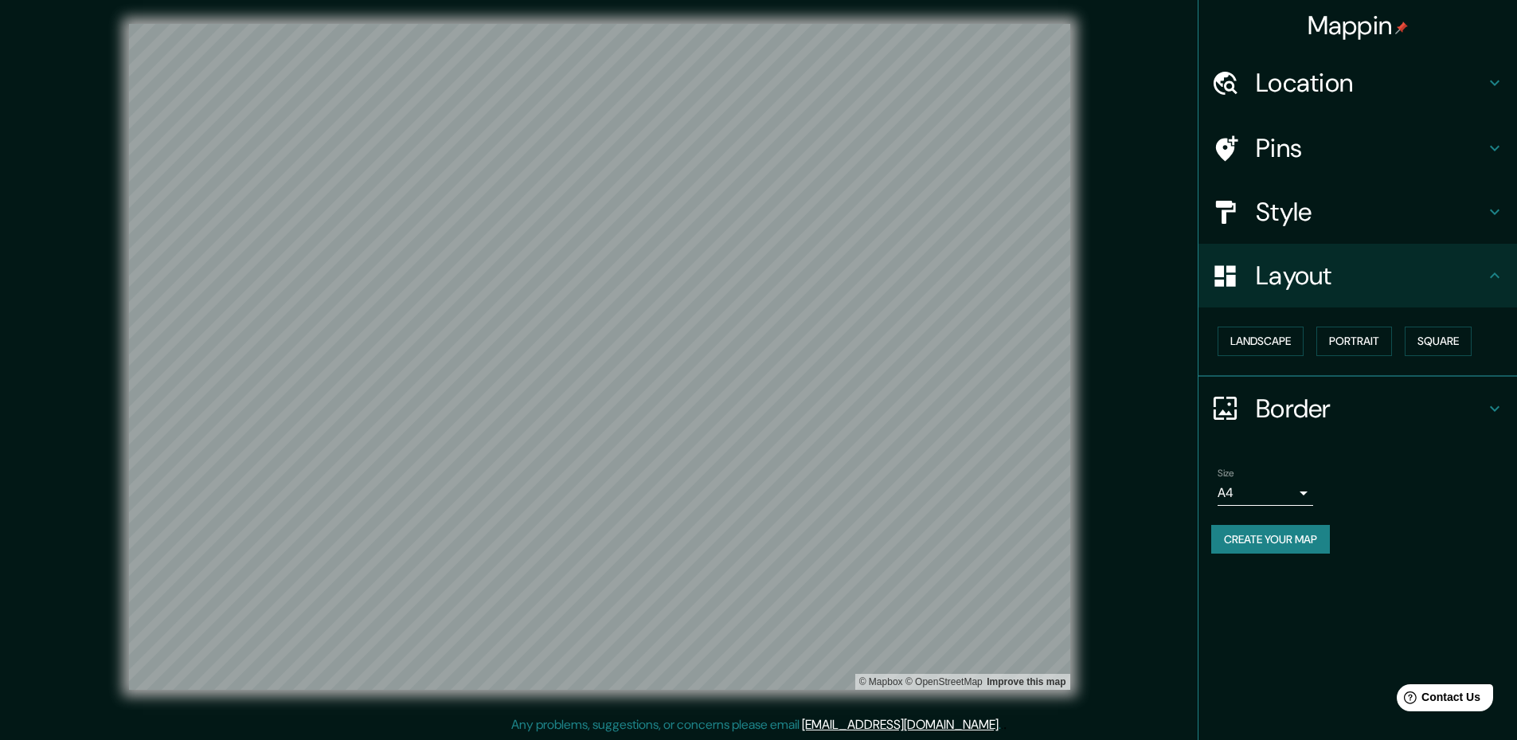
click at [1254, 498] on body "Mappin Location Pins Style Layout Landscape Portrait Square Border Choose a bor…" at bounding box center [758, 368] width 1517 height 740
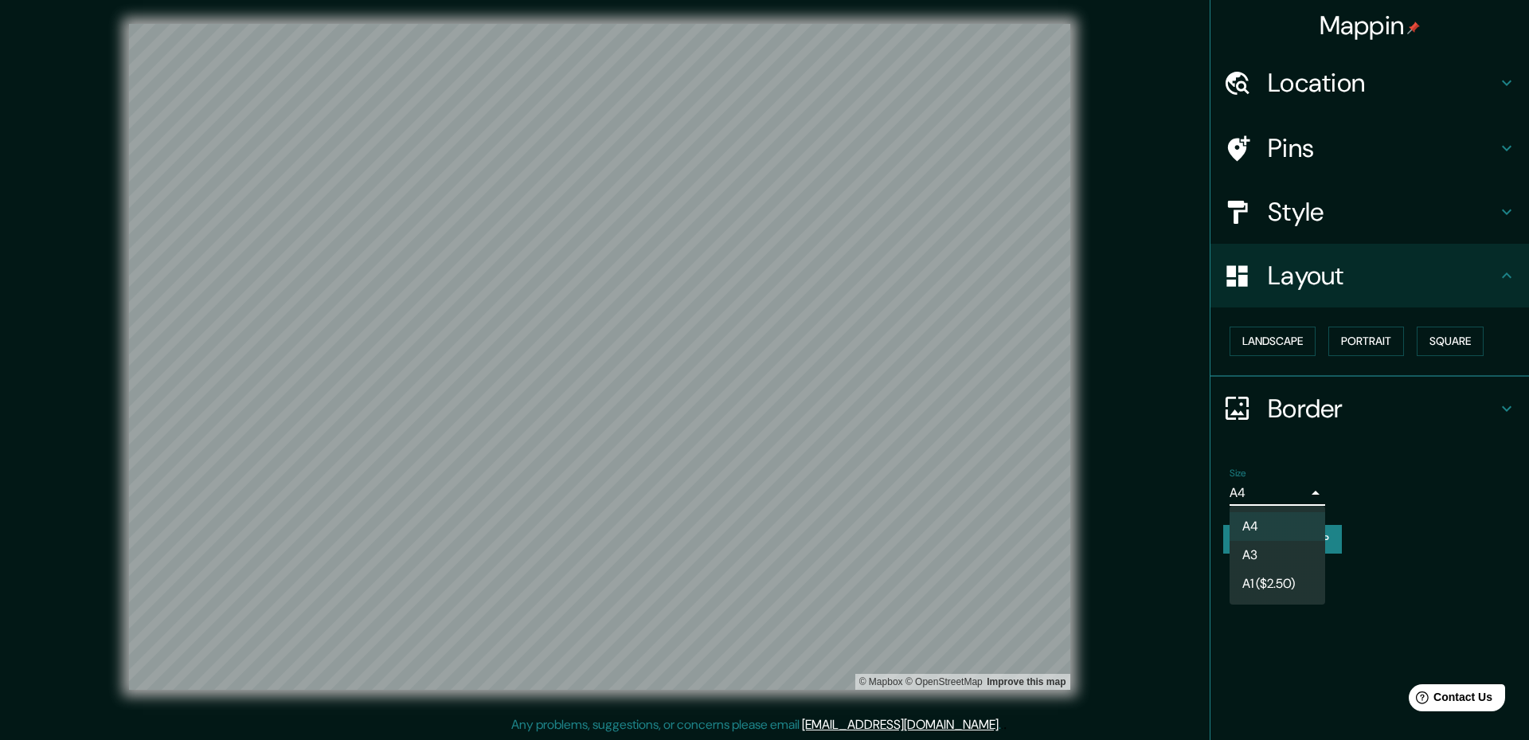
click at [1264, 546] on li "A3" at bounding box center [1278, 555] width 96 height 29
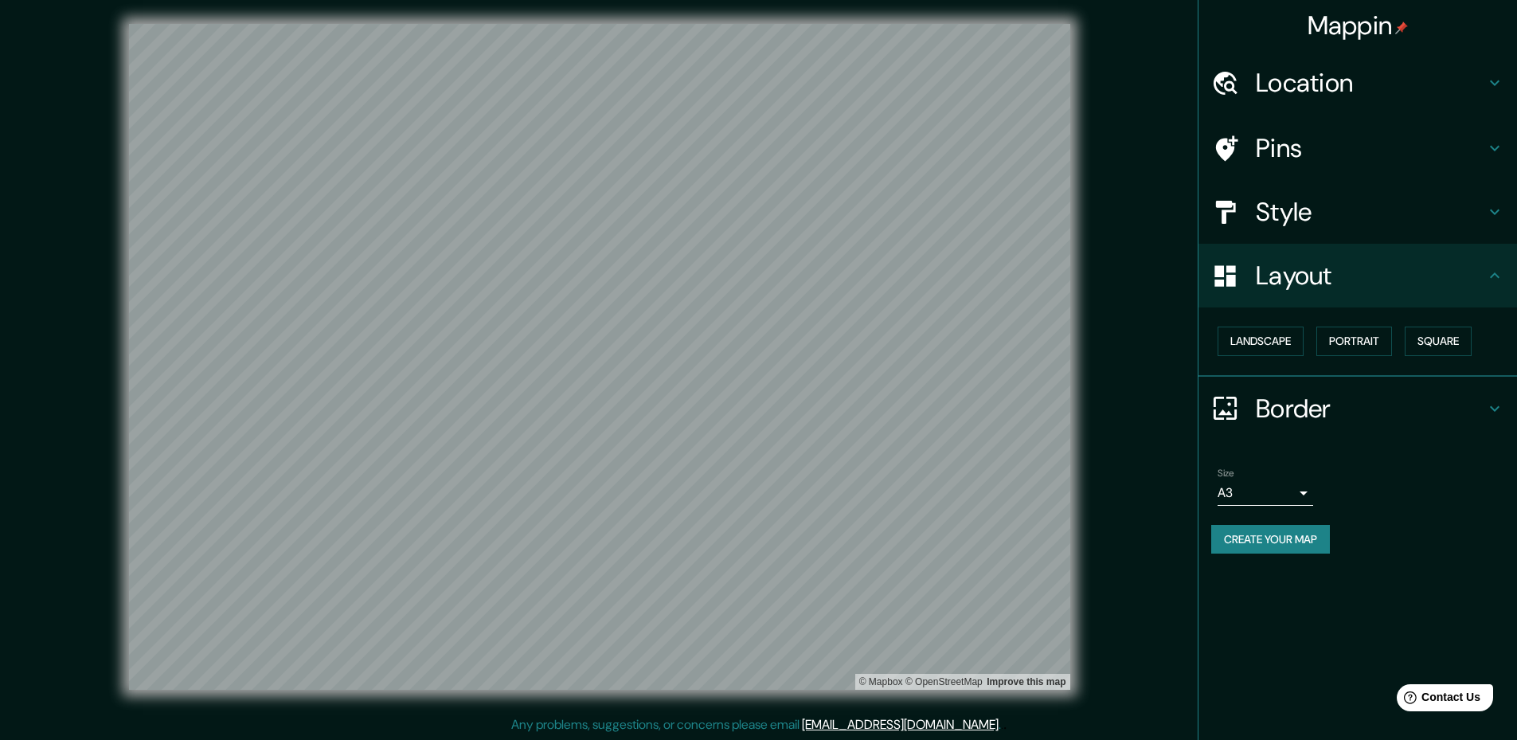
click at [871, 738] on html "Mappin Location Pins Style Layout Landscape Portrait Square Border Choose a bor…" at bounding box center [758, 368] width 1517 height 740
click at [1235, 540] on button "Create your map" at bounding box center [1271, 539] width 119 height 29
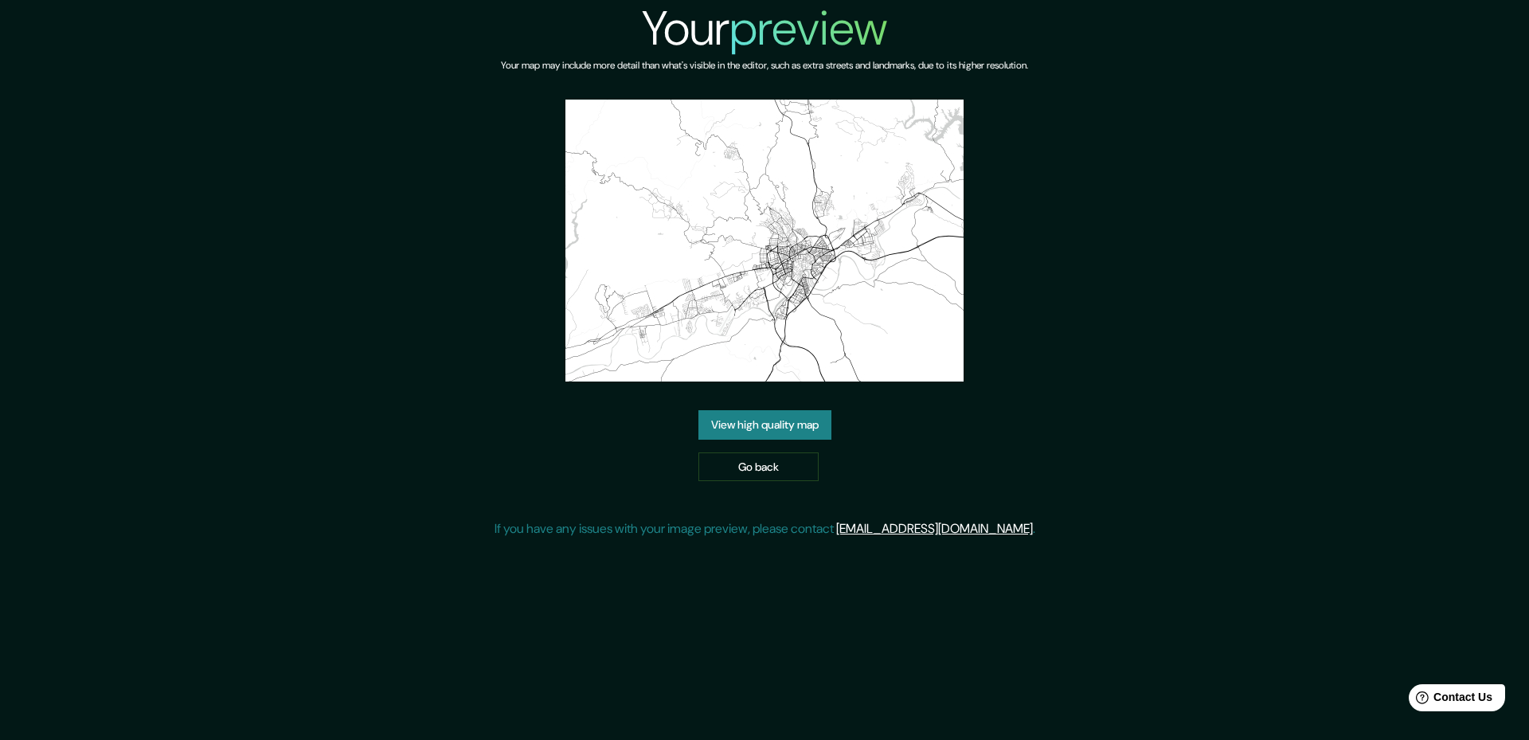
click at [771, 427] on link "View high quality map" at bounding box center [765, 424] width 133 height 29
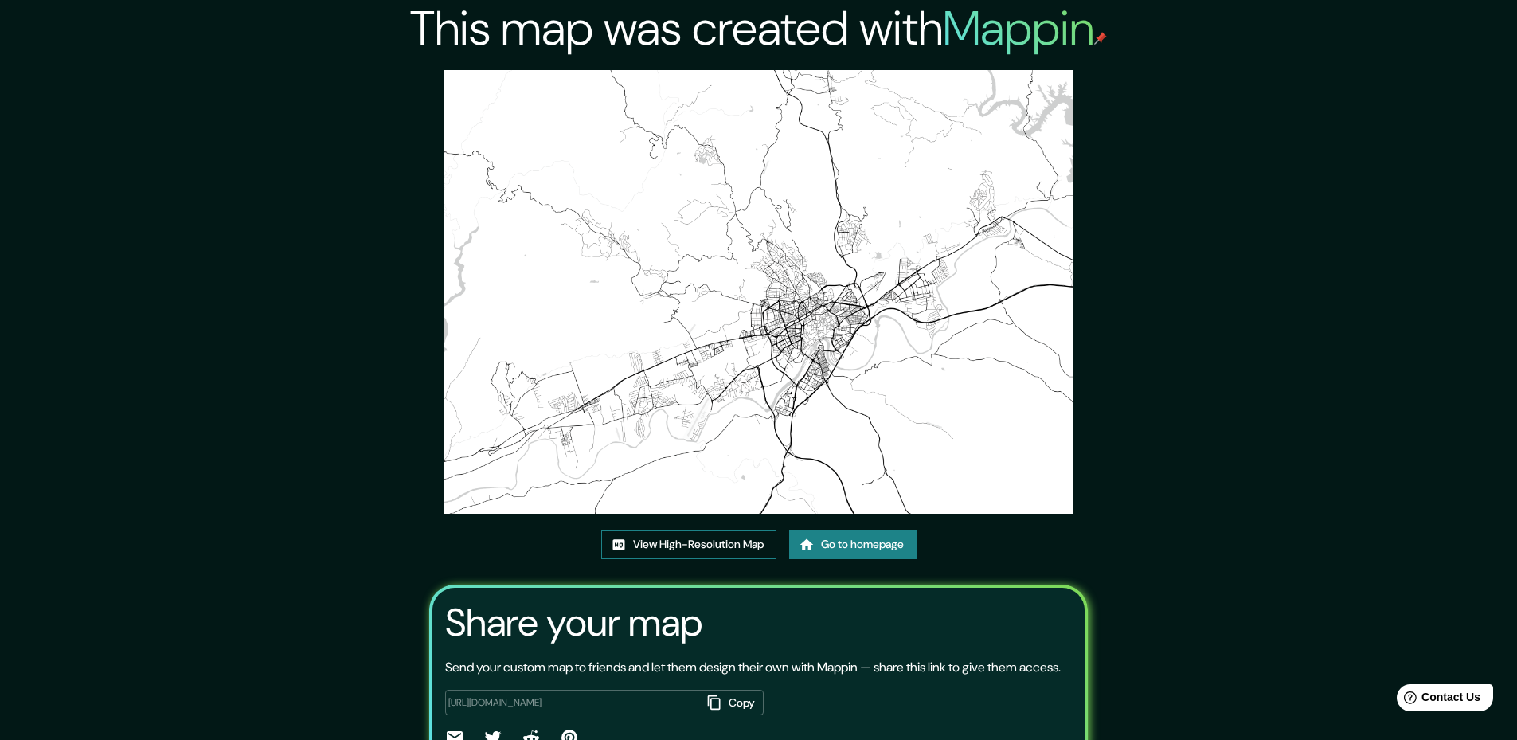
click at [701, 542] on link "View High-Resolution Map" at bounding box center [688, 544] width 175 height 29
drag, startPoint x: 267, startPoint y: 436, endPoint x: 253, endPoint y: 433, distance: 13.9
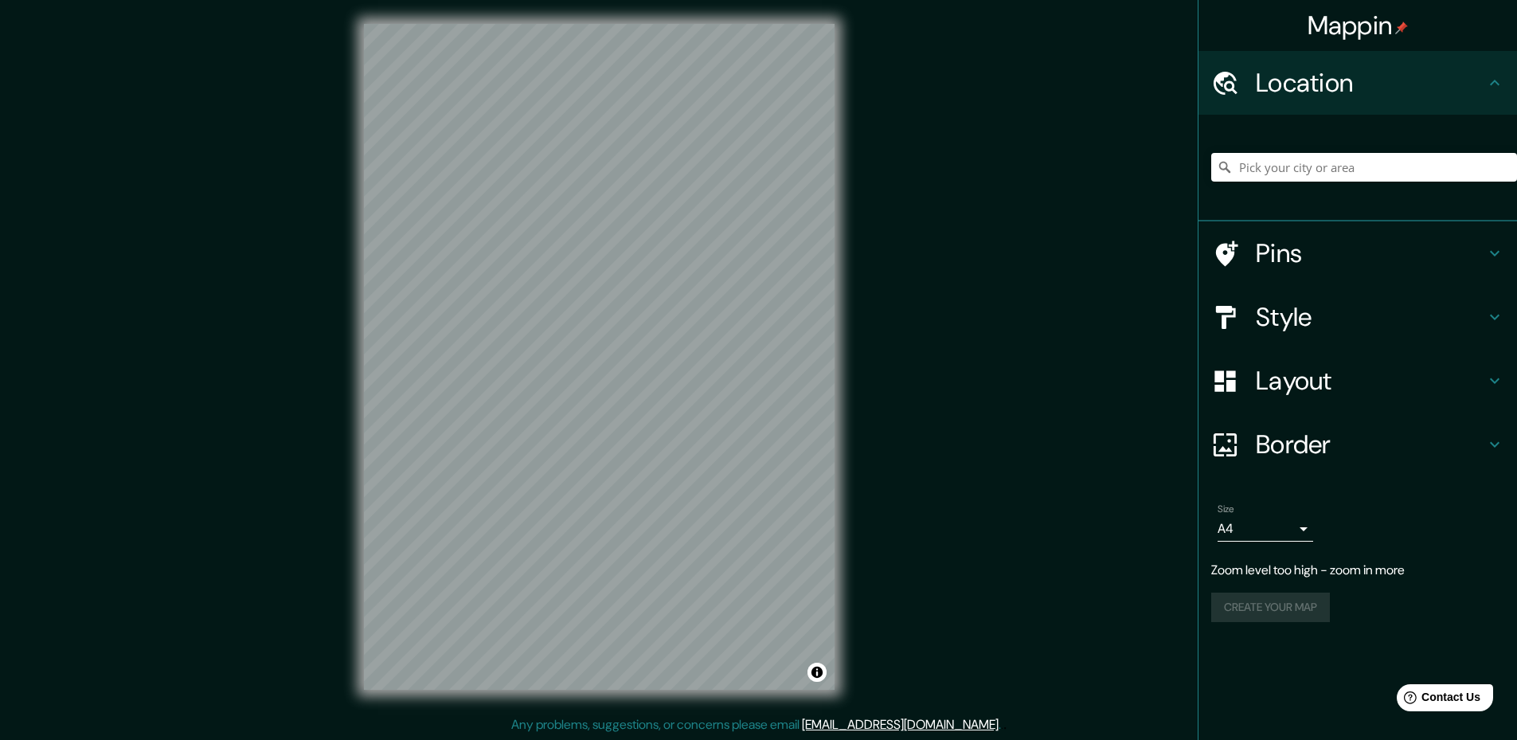
click at [1264, 523] on body "Mappin Location Pins Style Layout Border Choose a border. Hint : you can make l…" at bounding box center [758, 368] width 1517 height 740
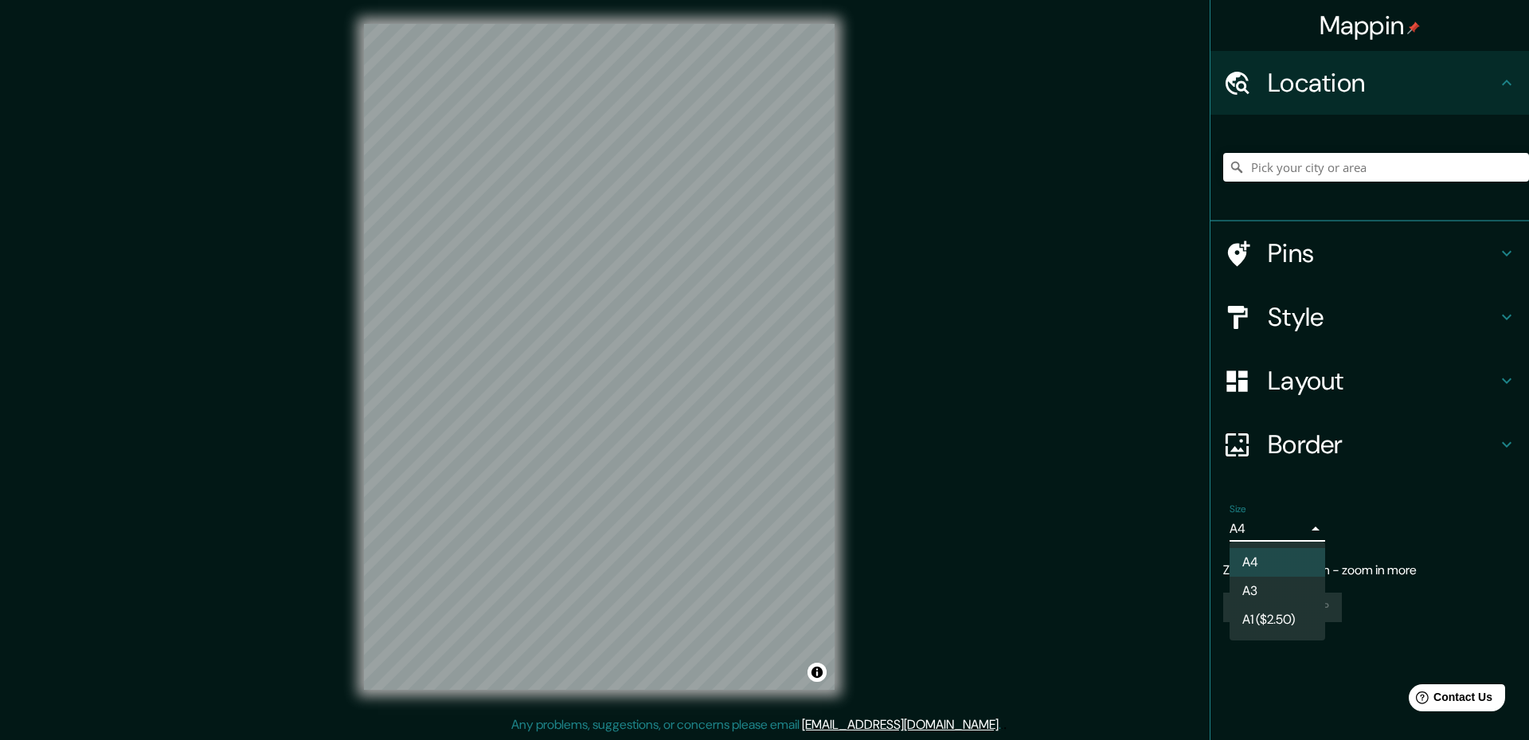
click at [1249, 581] on li "A3" at bounding box center [1278, 591] width 96 height 29
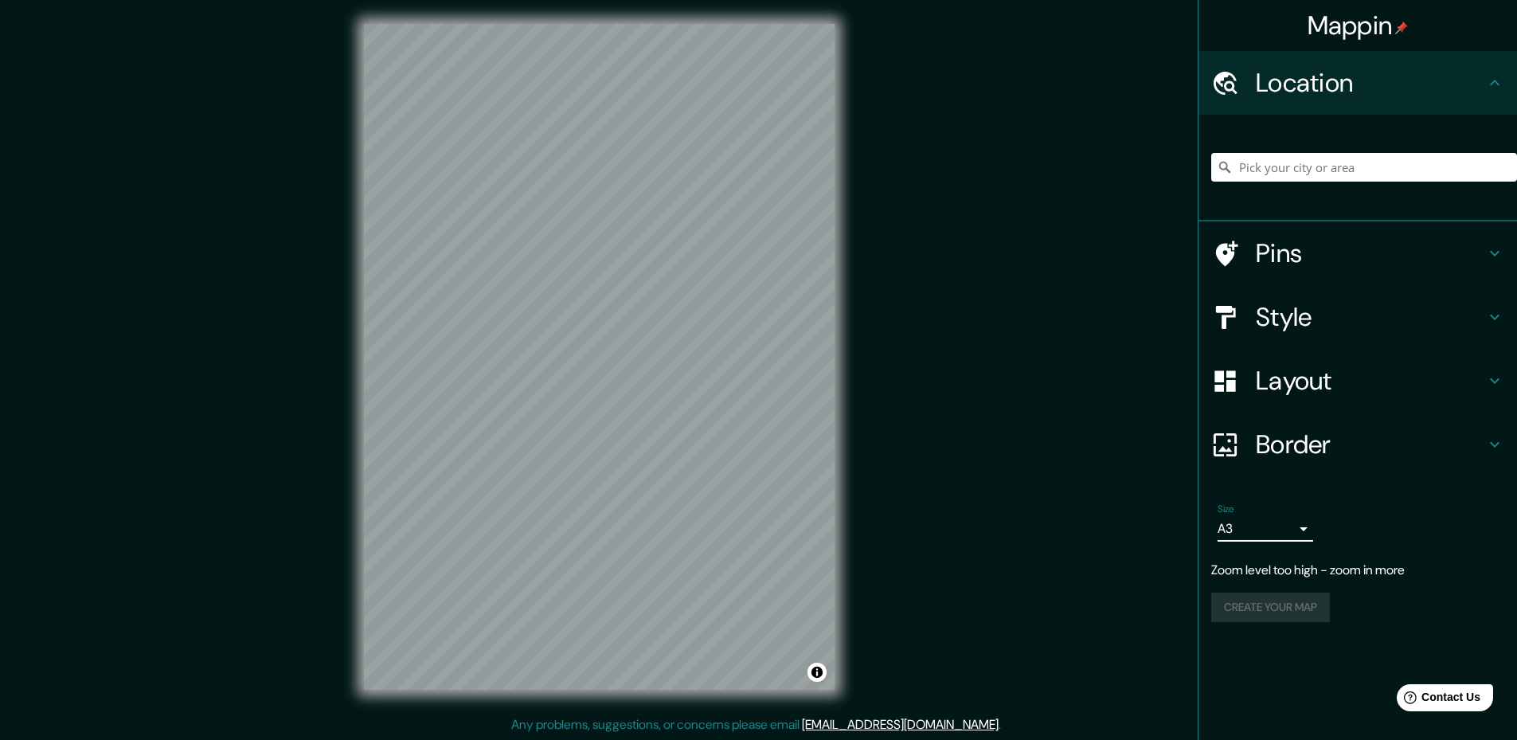
click at [1286, 380] on h4 "Layout" at bounding box center [1370, 381] width 229 height 32
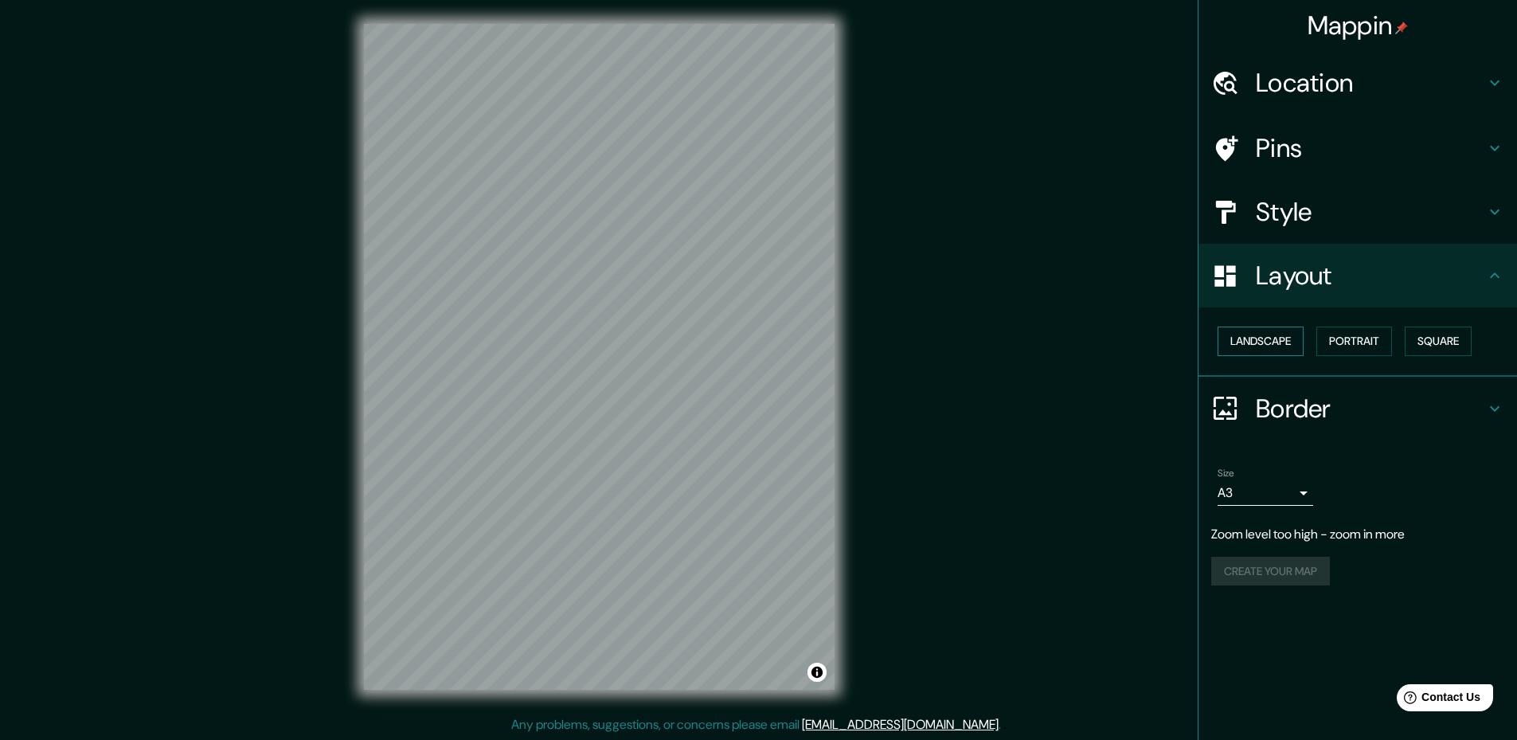
click at [1239, 346] on button "Landscape" at bounding box center [1261, 341] width 86 height 29
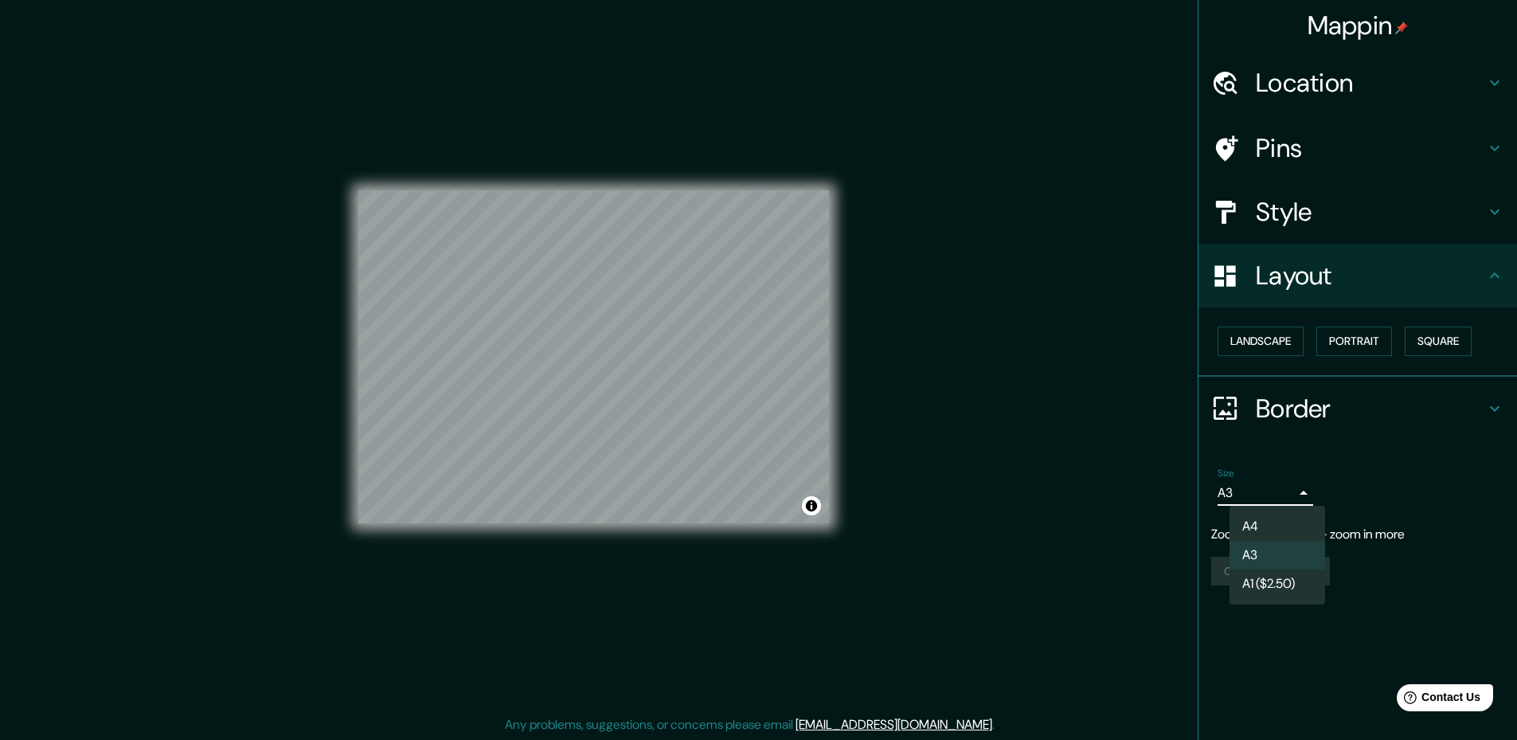
click at [1246, 496] on body "Mappin Location Pins Style Layout Landscape Portrait Square Border Choose a bor…" at bounding box center [758, 368] width 1517 height 740
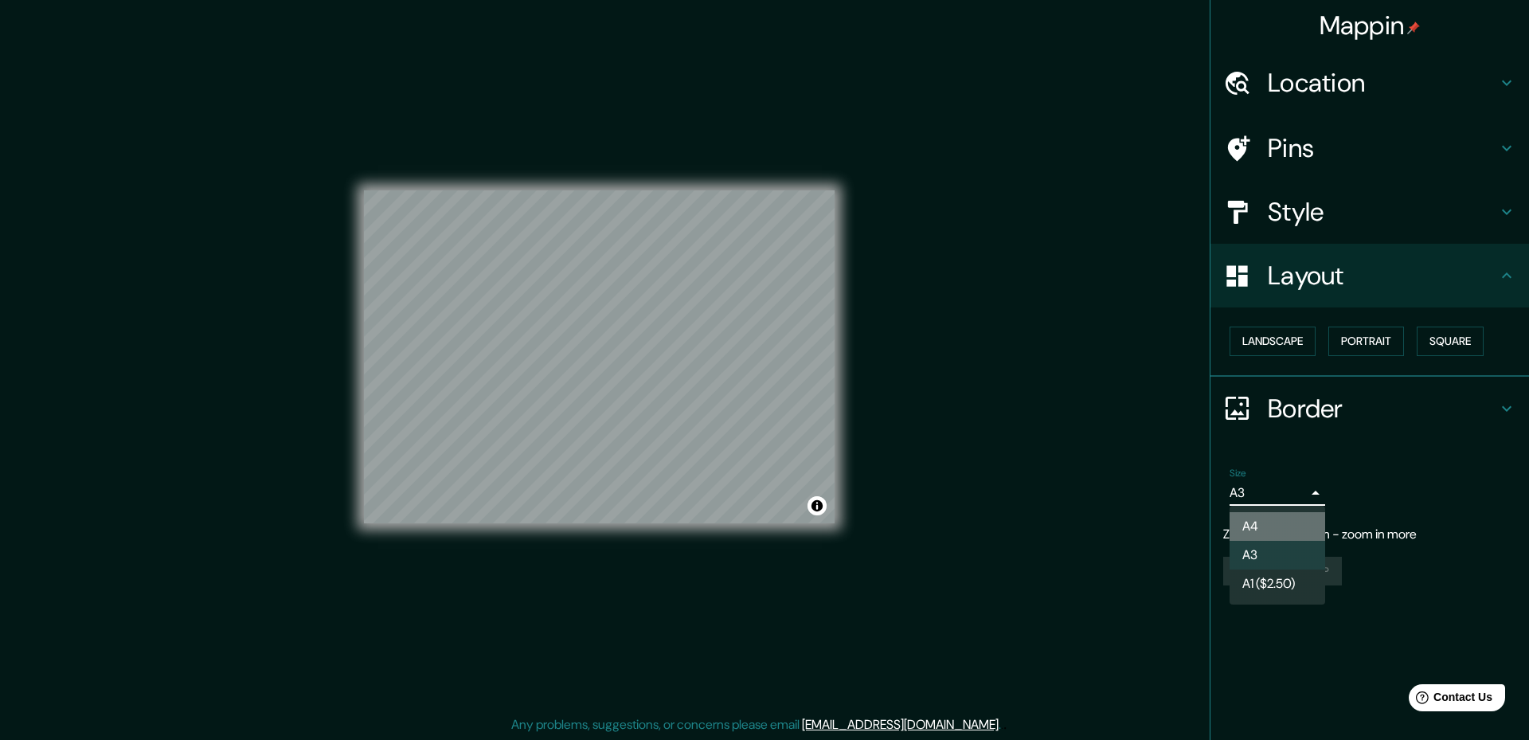
click at [1246, 526] on li "A4" at bounding box center [1278, 526] width 96 height 29
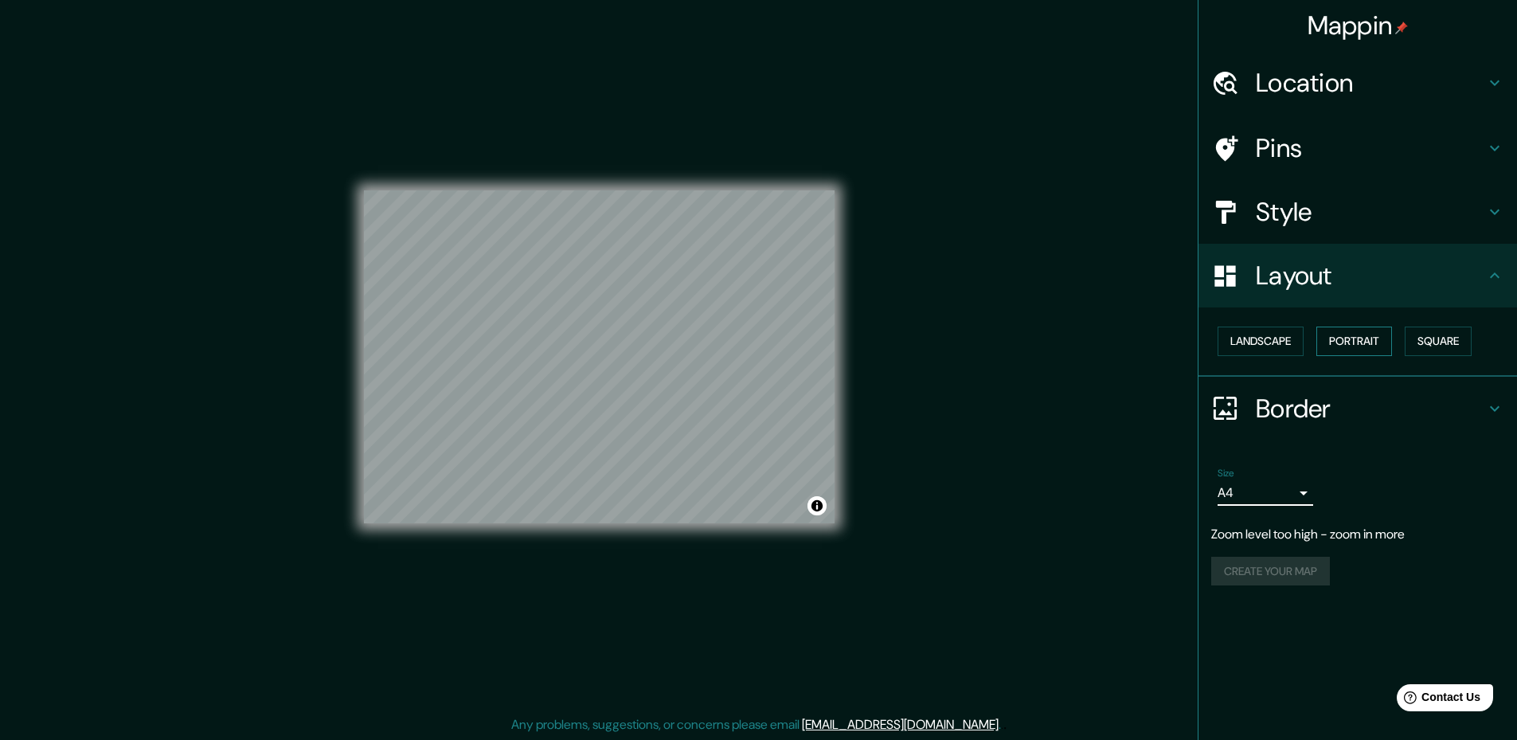
click at [1341, 345] on button "Portrait" at bounding box center [1355, 341] width 76 height 29
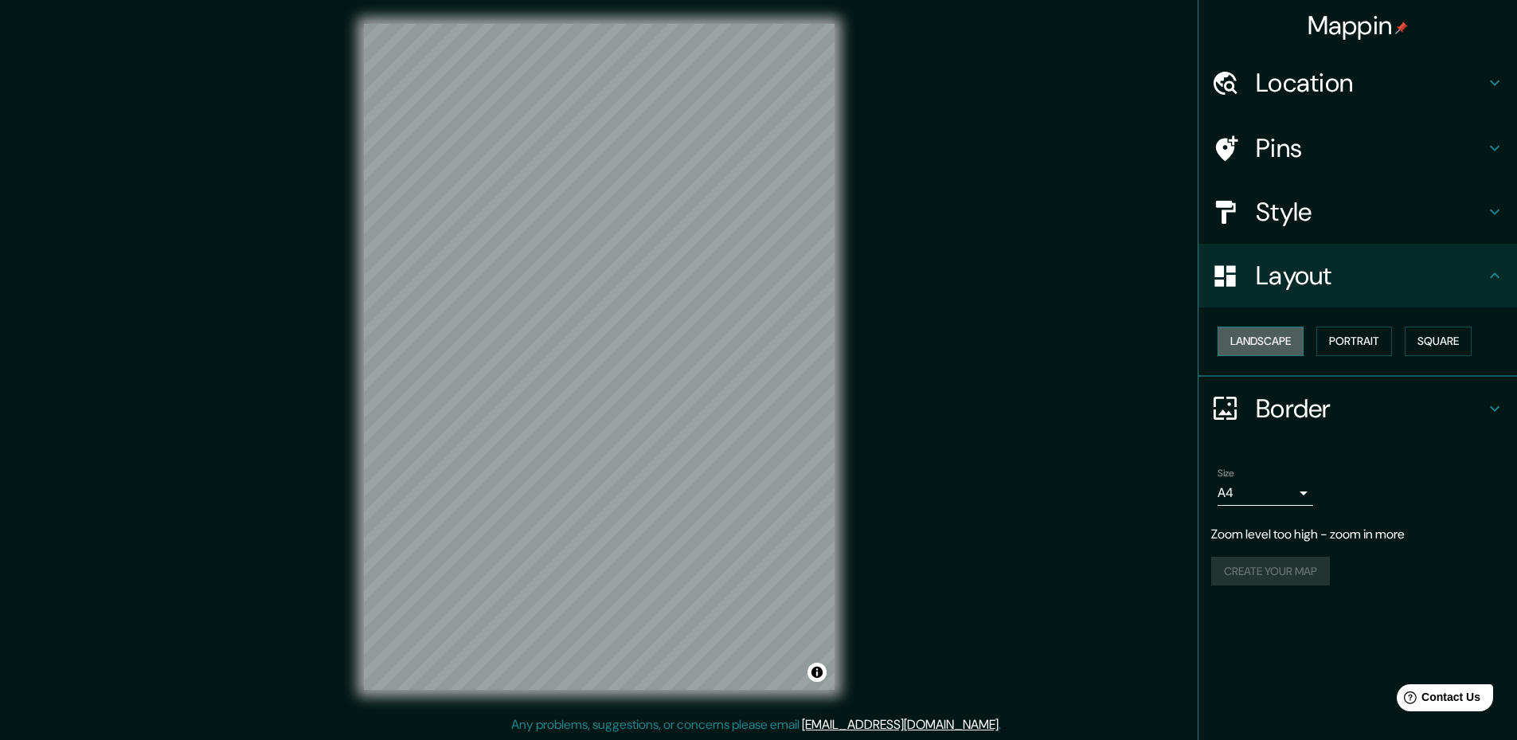
click at [1270, 337] on button "Landscape" at bounding box center [1261, 341] width 86 height 29
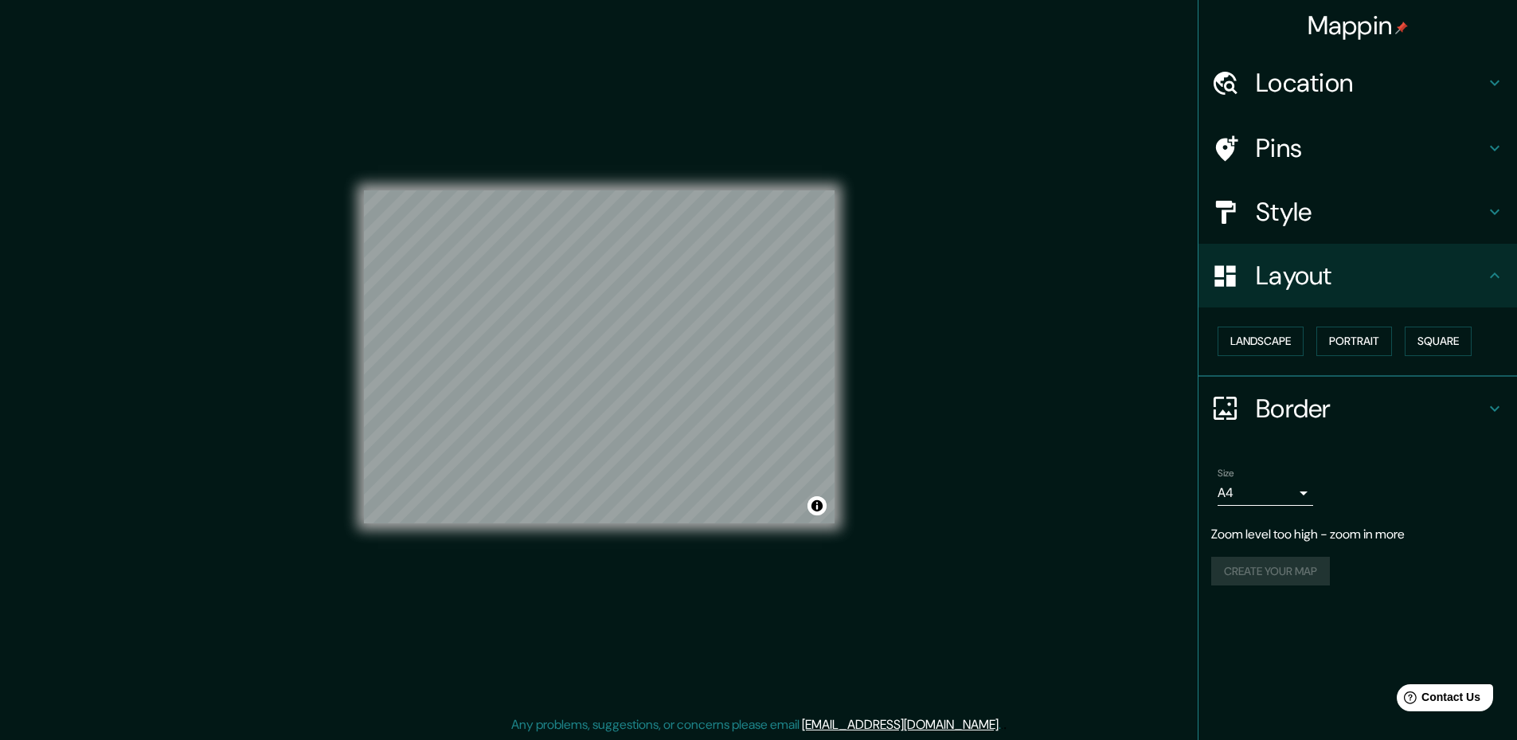
click at [1007, 338] on div "Mappin Location Pins Style Layout Landscape Portrait Square Border Choose a bor…" at bounding box center [758, 369] width 1517 height 742
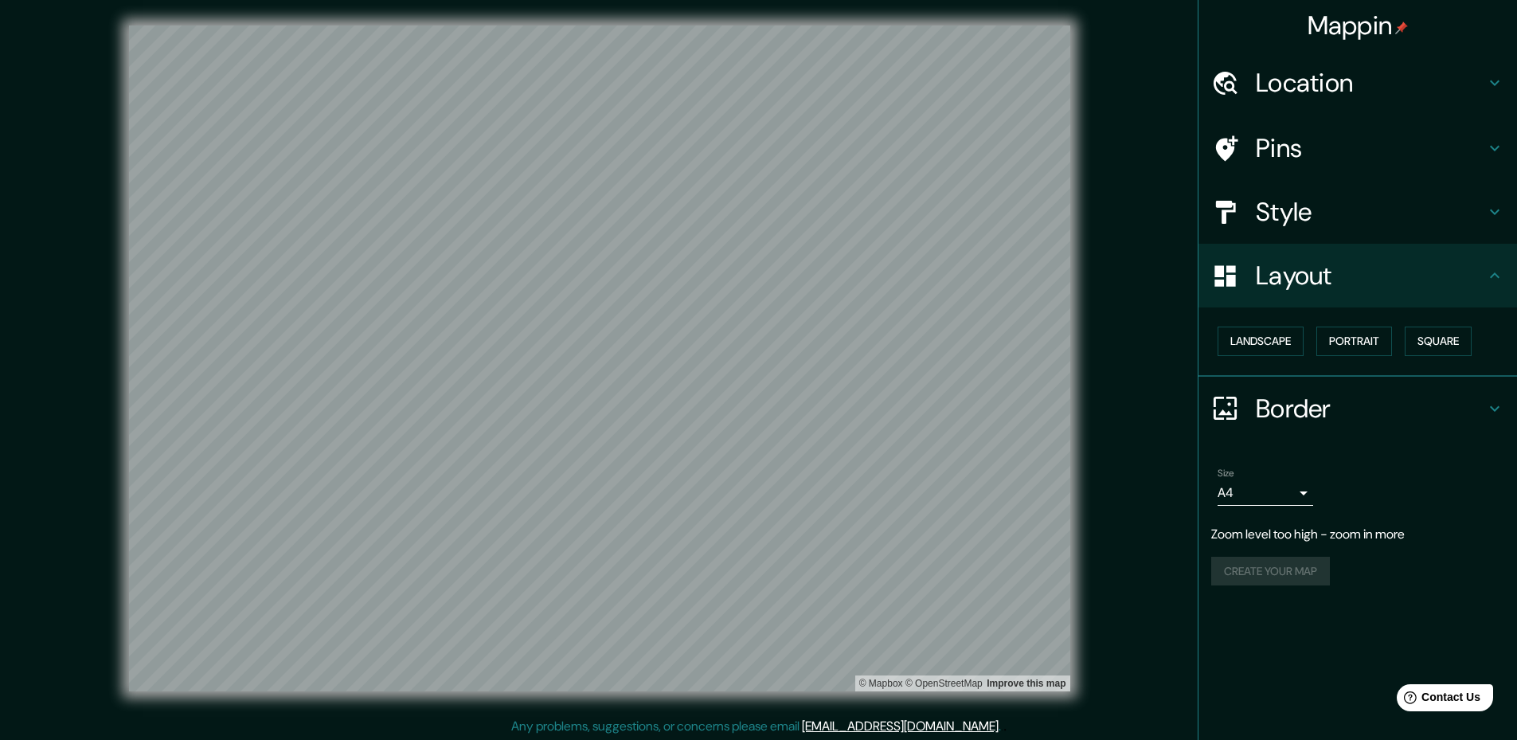
click at [1270, 496] on body "Mappin Location Pins Style Layout Landscape Portrait Square Border Choose a bor…" at bounding box center [758, 370] width 1517 height 740
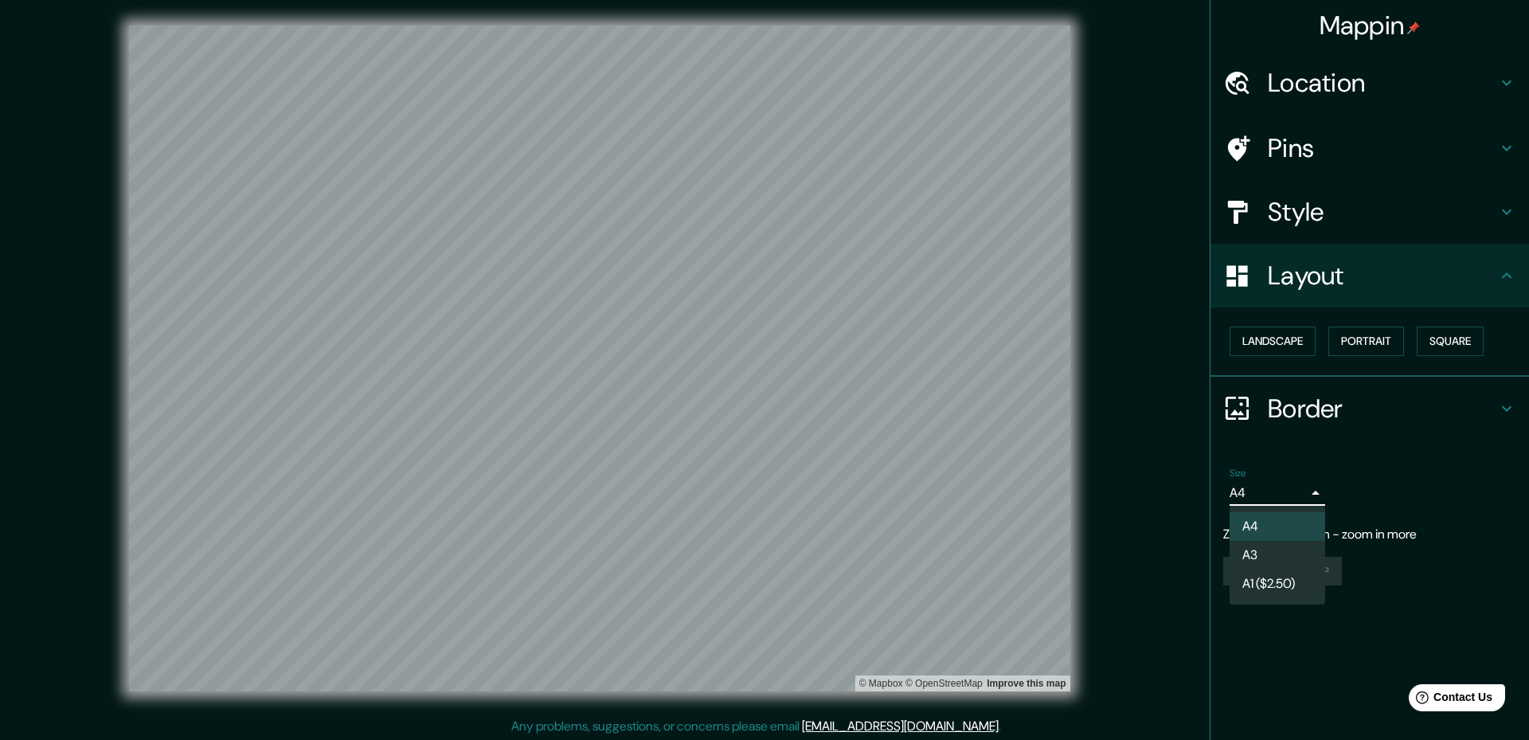
click at [1241, 553] on li "A3" at bounding box center [1278, 555] width 96 height 29
